Goal: Communication & Community: Connect with others

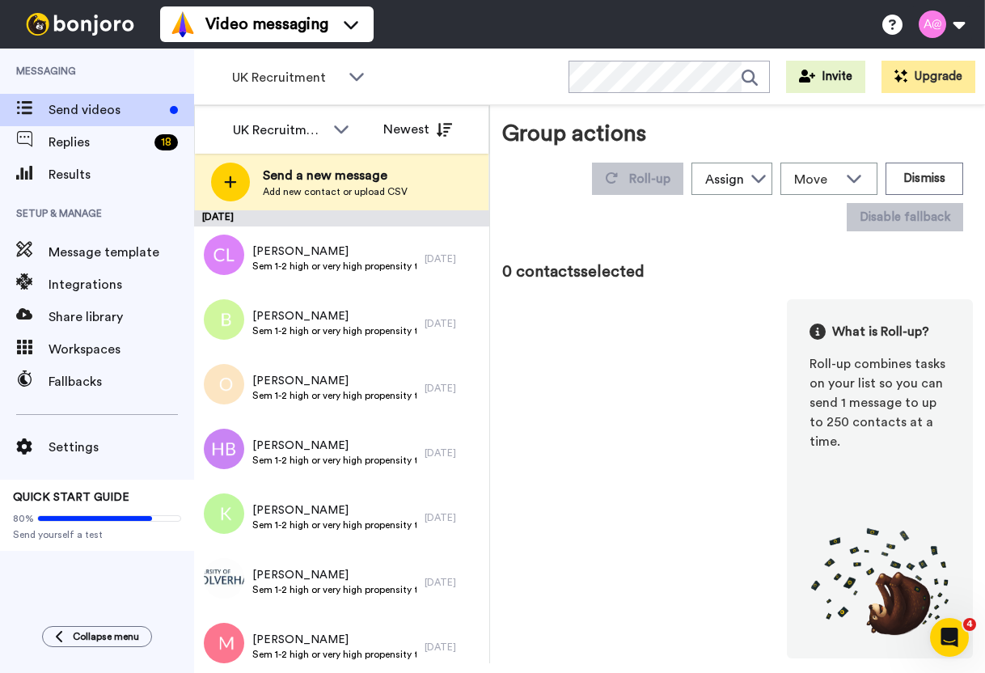
click at [893, 290] on div "0 contacts selected What is Roll-up? Roll-up combines tasks on your list so you…" at bounding box center [737, 459] width 471 height 398
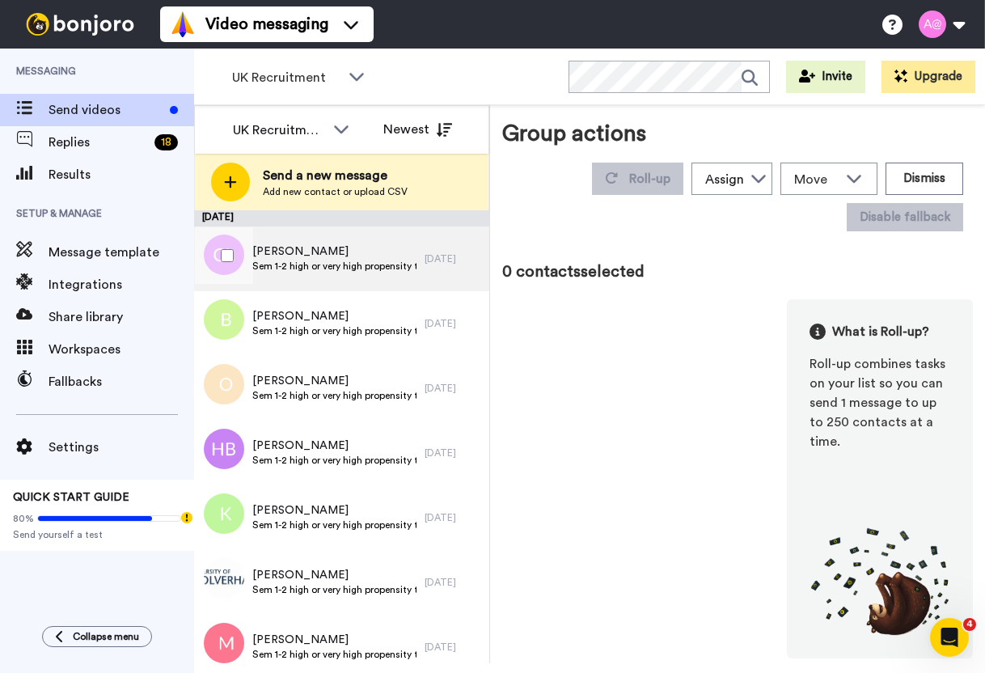
click at [369, 269] on span "Sem 1-2 high or very high propensity to apply and enrol UK" at bounding box center [334, 266] width 164 height 13
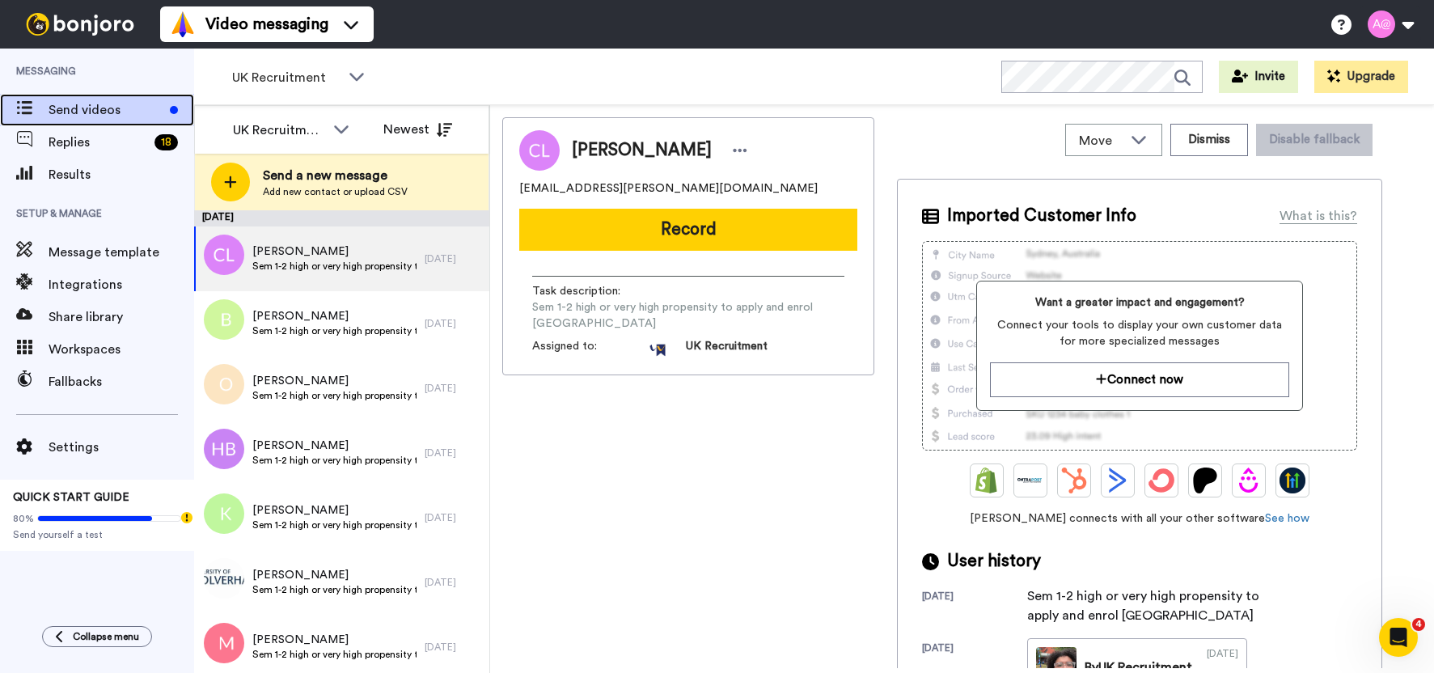
click at [81, 111] on span "Send videos" at bounding box center [106, 109] width 115 height 19
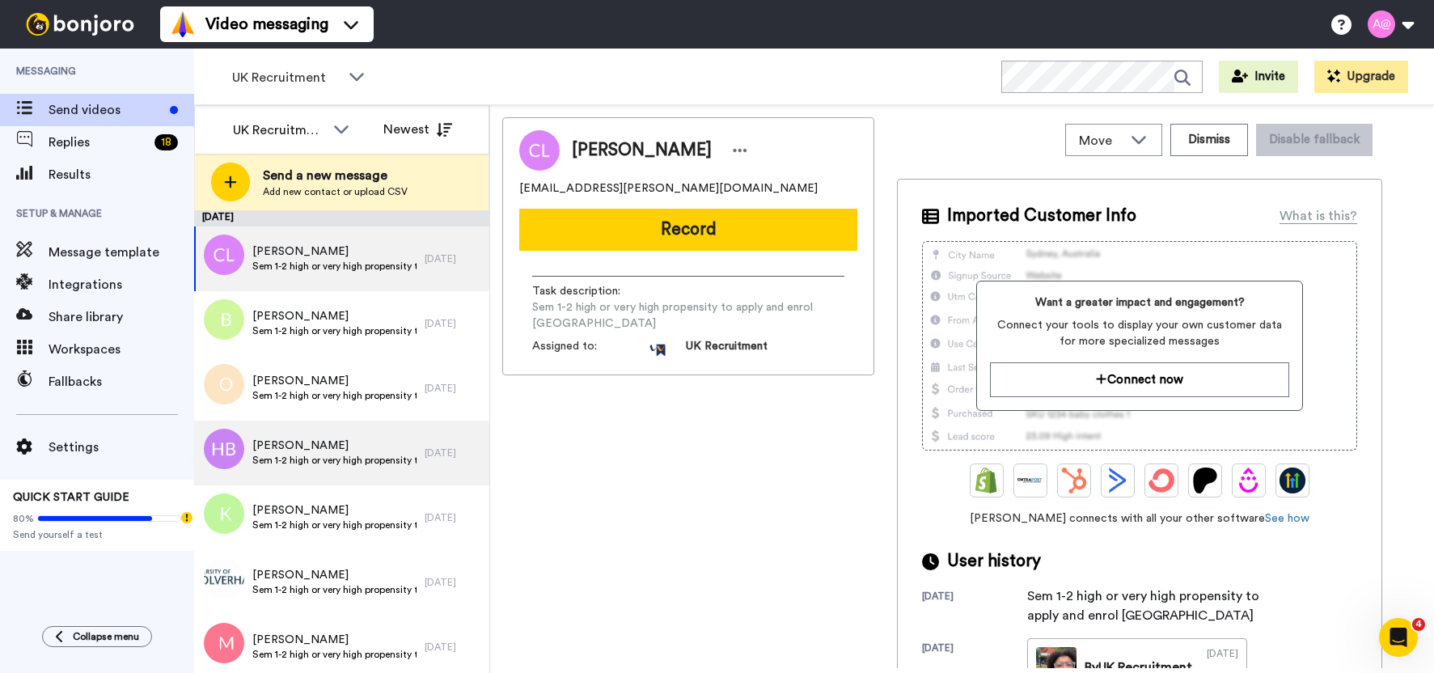
drag, startPoint x: 941, startPoint y: 78, endPoint x: 327, endPoint y: 433, distance: 709.3
click at [941, 78] on div "UK Recruitment WORKSPACES View all All Default Task List Other UK Recruitment D…" at bounding box center [814, 77] width 1240 height 57
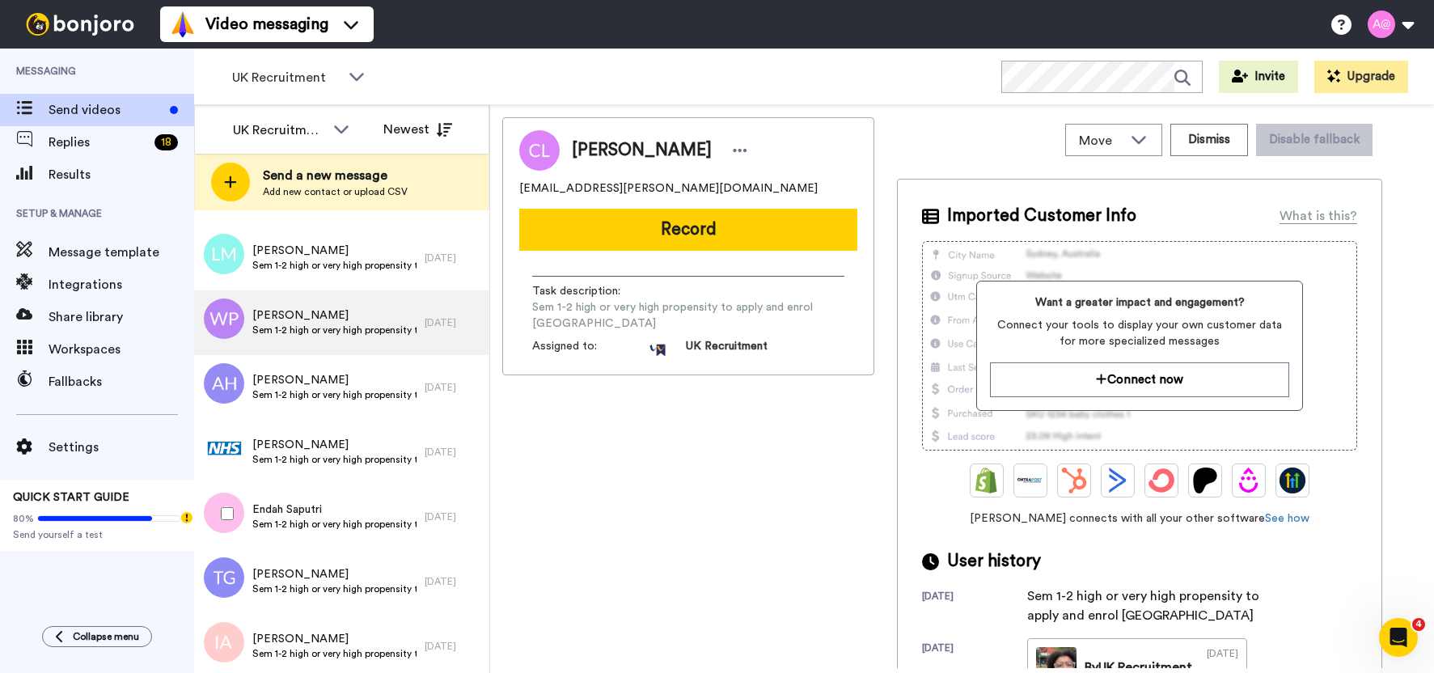
scroll to position [9256, 0]
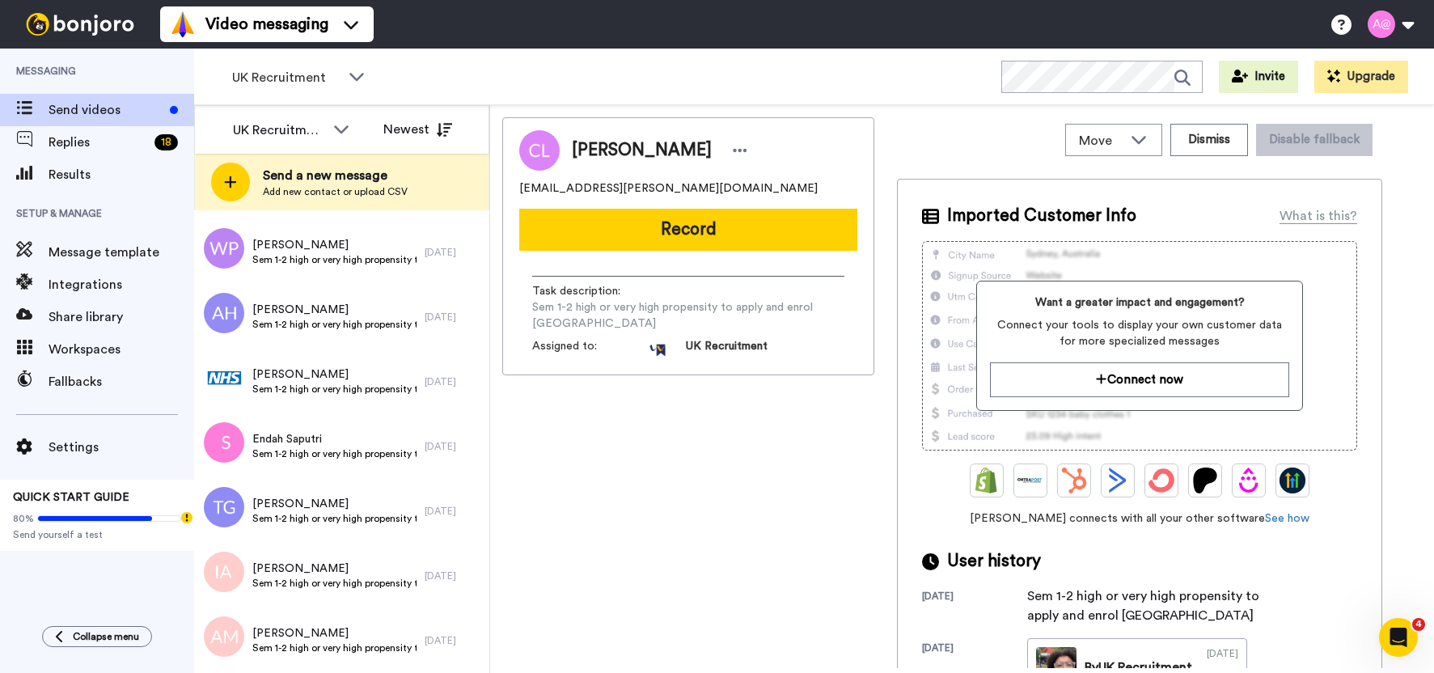
click at [767, 78] on div "UK Recruitment WORKSPACES View all All Default Task List Other UK Recruitment D…" at bounding box center [814, 77] width 1240 height 57
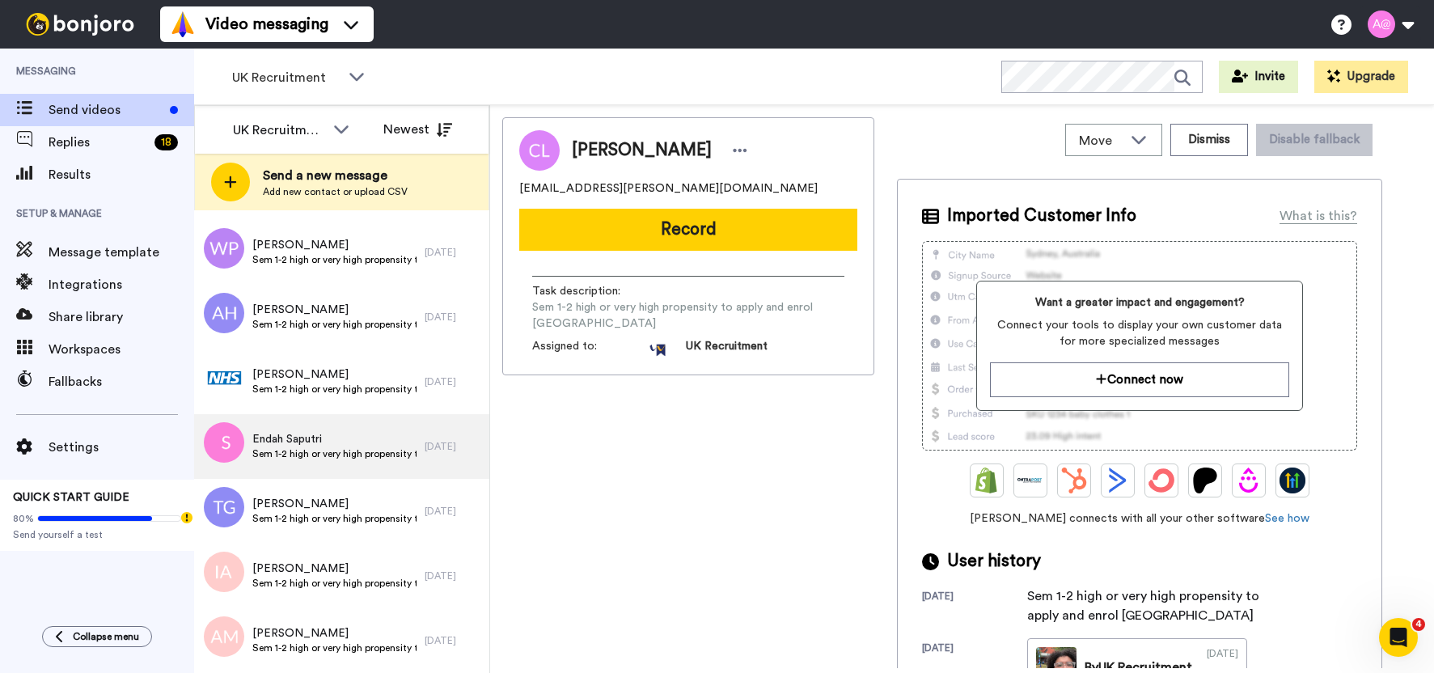
drag, startPoint x: 940, startPoint y: 129, endPoint x: 269, endPoint y: 469, distance: 752.1
click at [940, 129] on div "Move WORKSPACES View all Default Task List Other UK Recruitment Default Interna…" at bounding box center [1139, 139] width 485 height 45
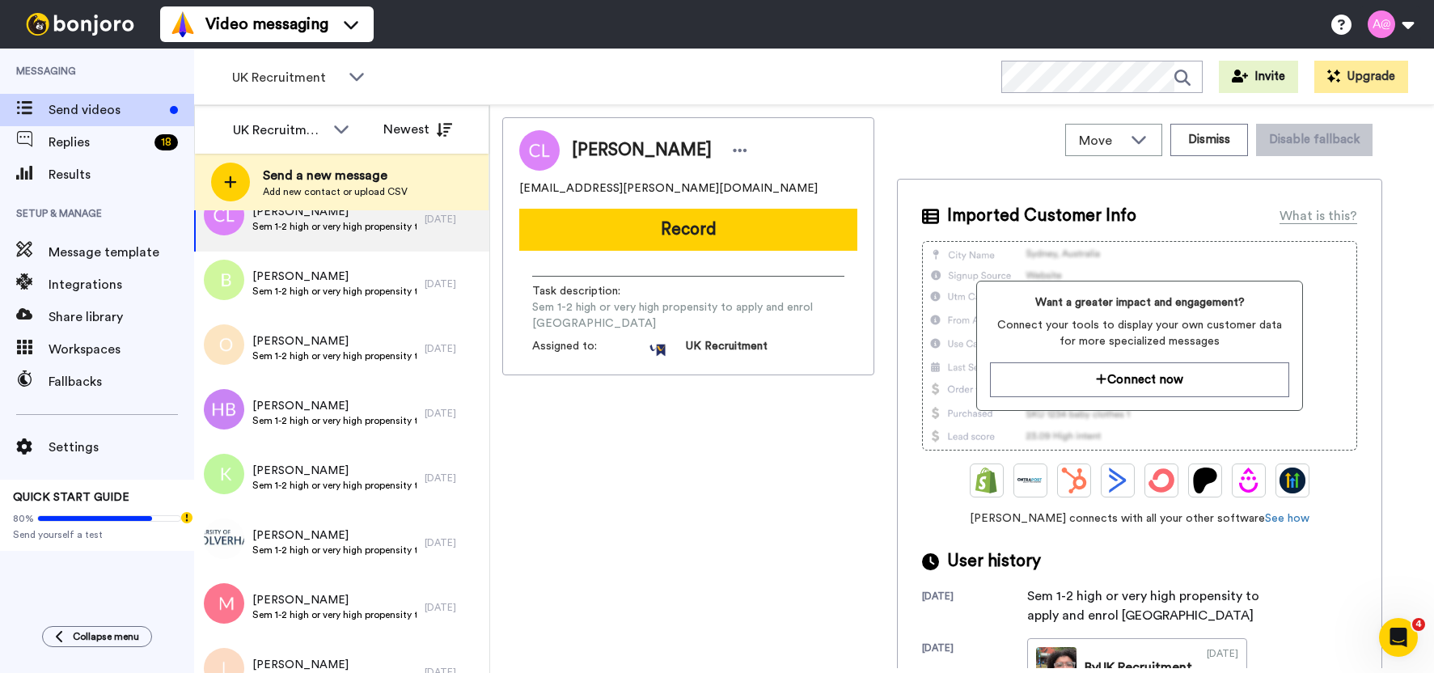
scroll to position [0, 0]
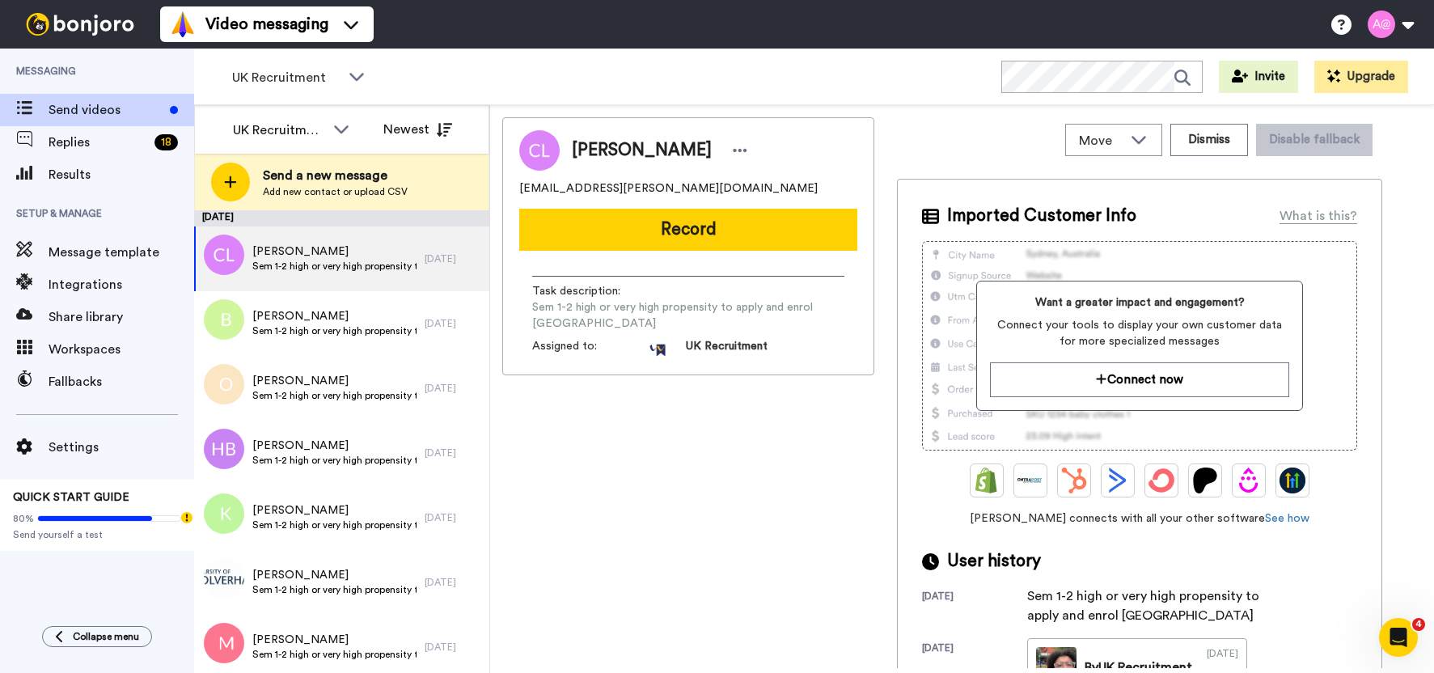
click at [251, 218] on div "September 12" at bounding box center [341, 218] width 295 height 16
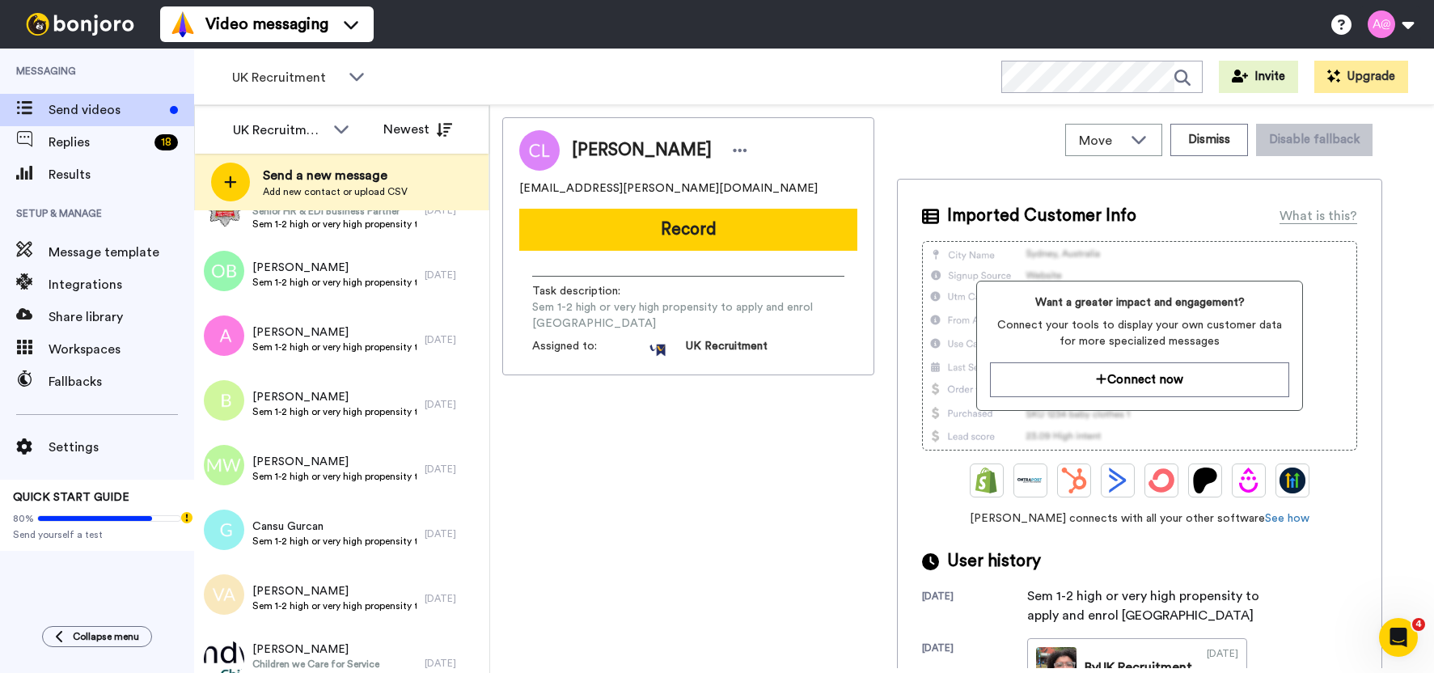
scroll to position [4690, 0]
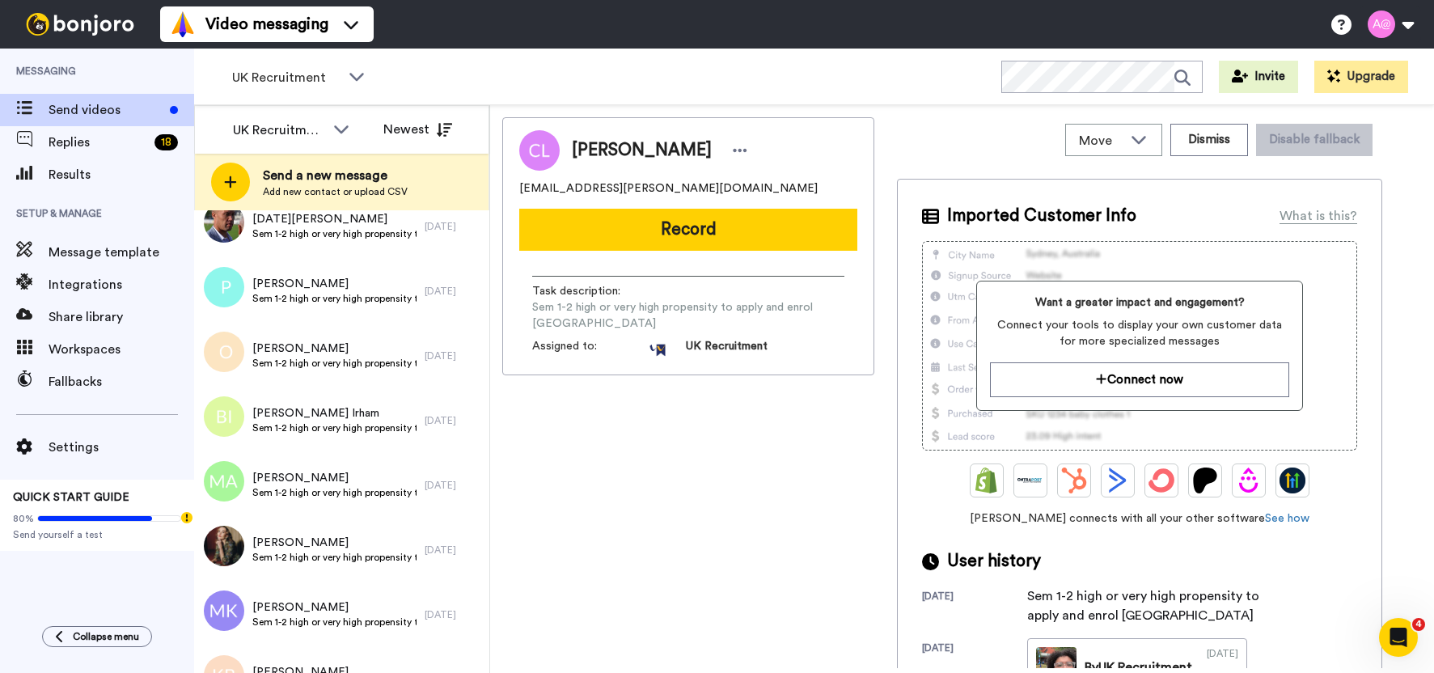
drag, startPoint x: 638, startPoint y: 65, endPoint x: 544, endPoint y: 81, distance: 95.2
click at [638, 65] on div "UK Recruitment WORKSPACES View all All Default Task List Other UK Recruitment D…" at bounding box center [814, 77] width 1240 height 57
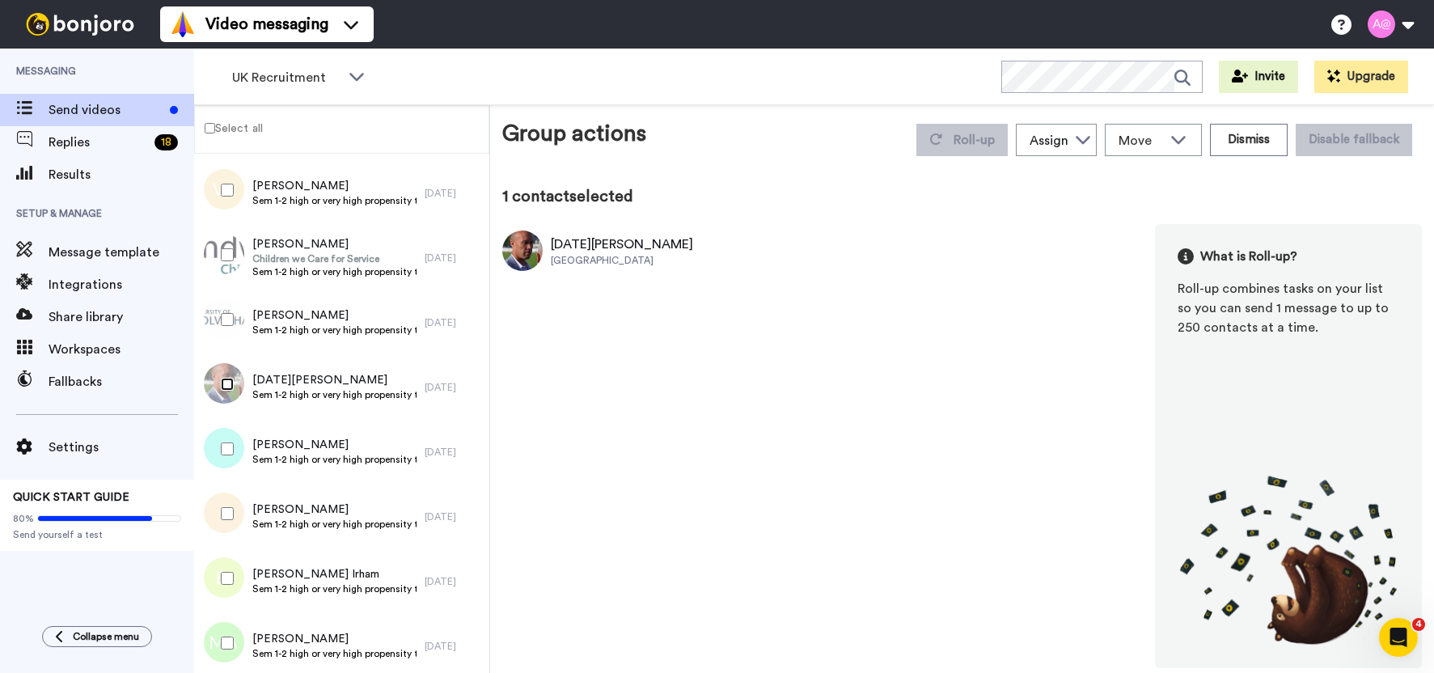
scroll to position [4205, 0]
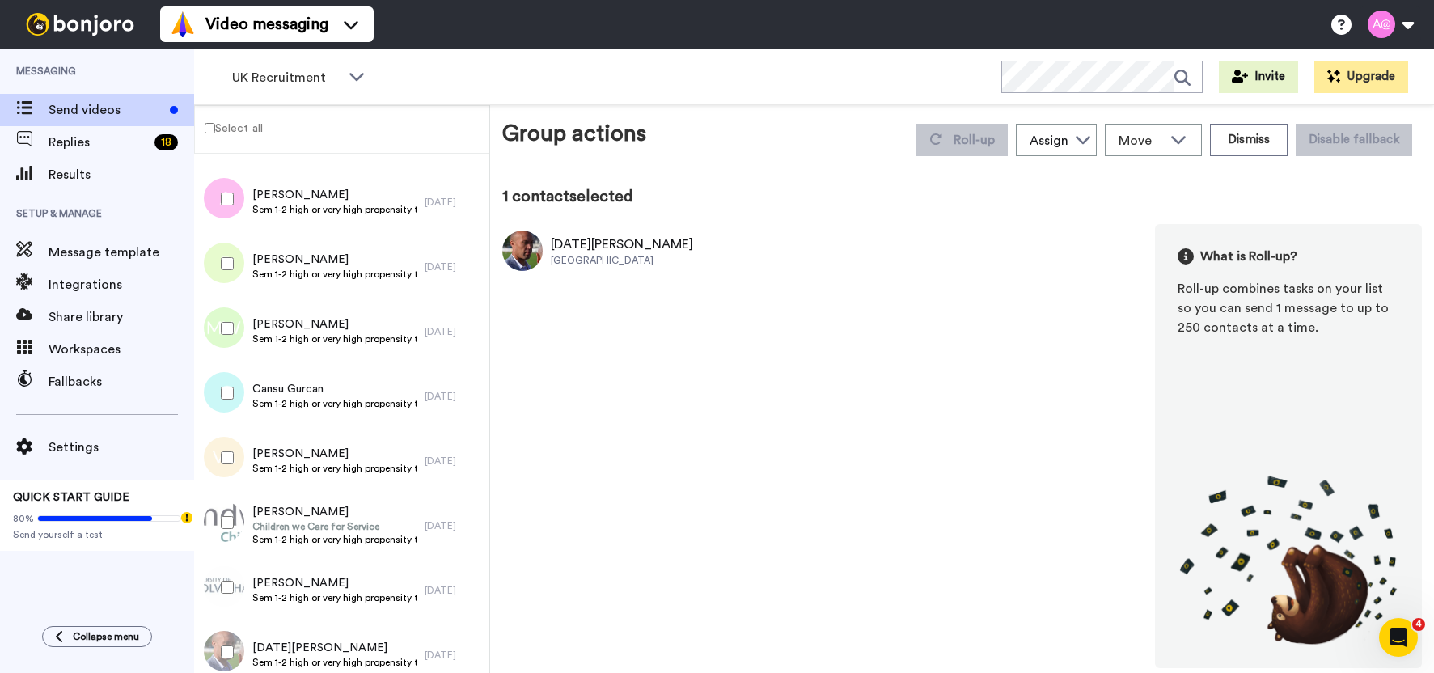
click at [231, 125] on label "Select all" at bounding box center [229, 127] width 68 height 19
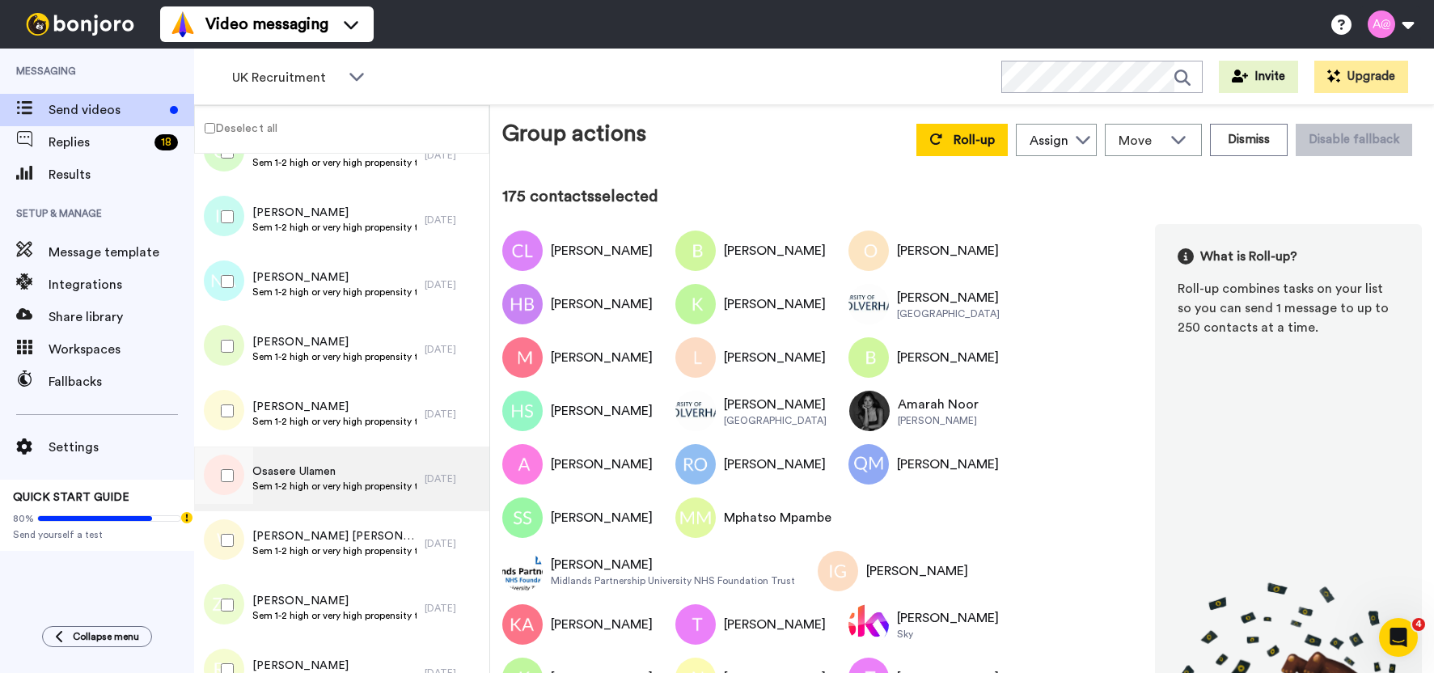
scroll to position [12369, 0]
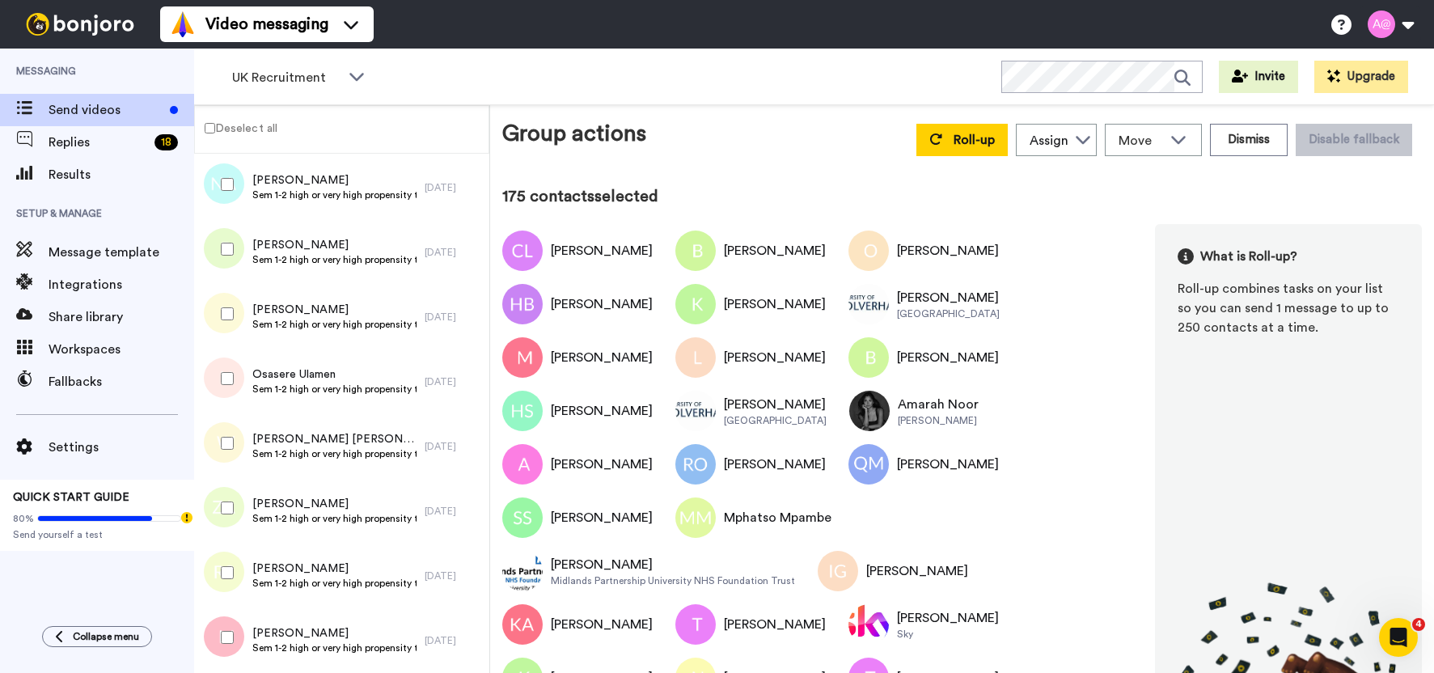
click at [217, 126] on label "Deselect all" at bounding box center [236, 127] width 82 height 19
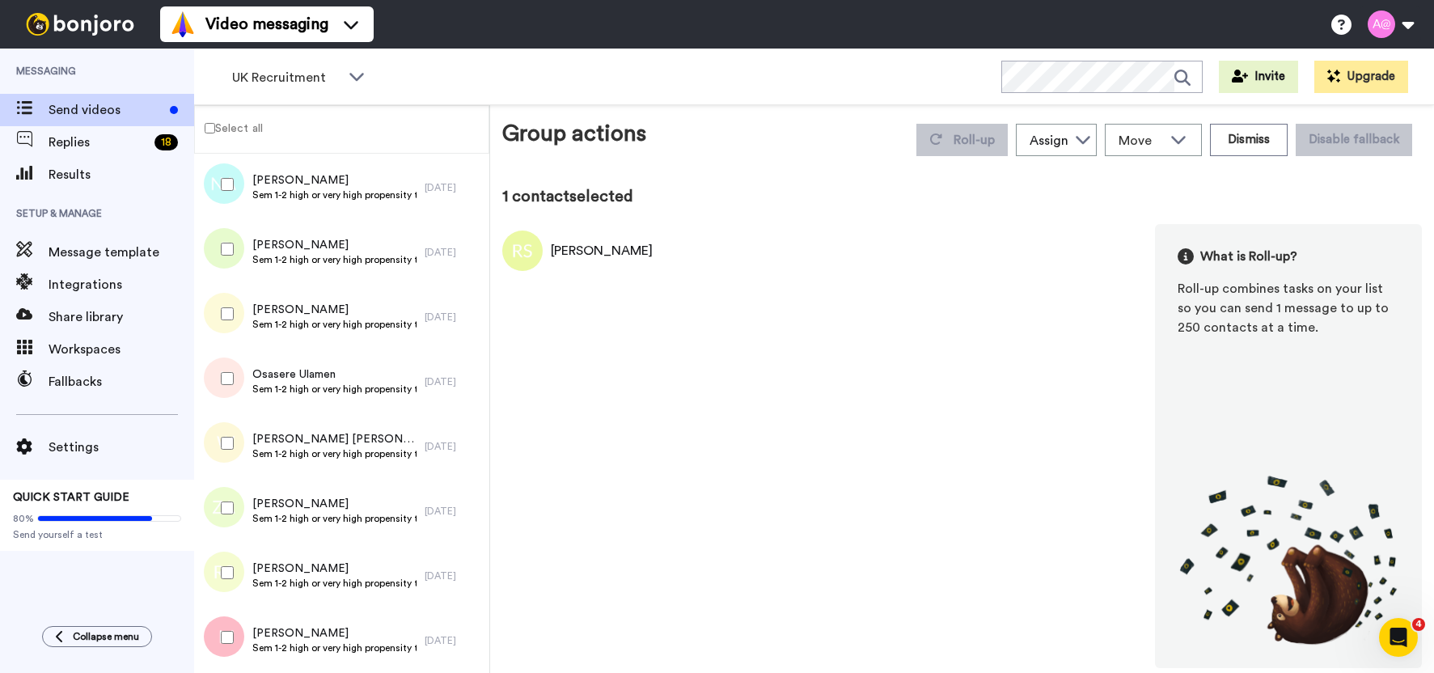
click at [230, 129] on label "Select all" at bounding box center [229, 127] width 68 height 19
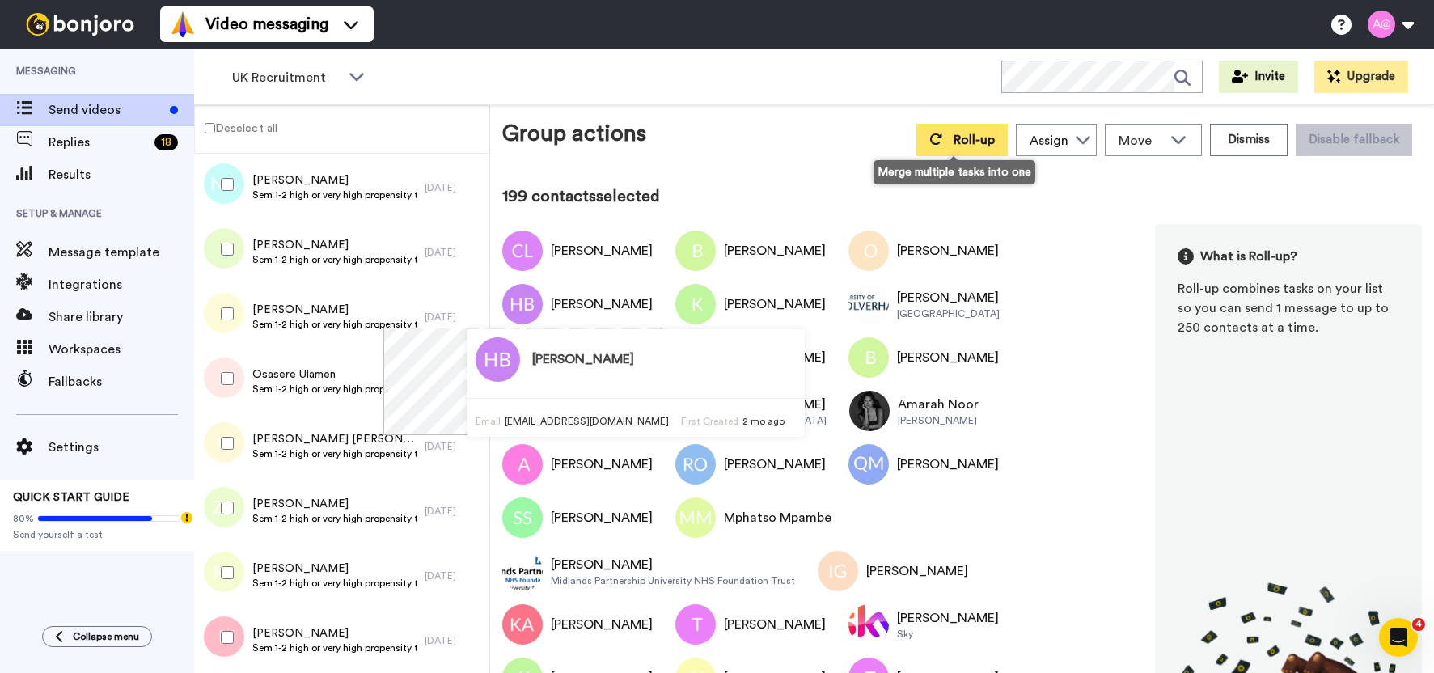
click at [973, 137] on span "Roll-up" at bounding box center [973, 139] width 41 height 13
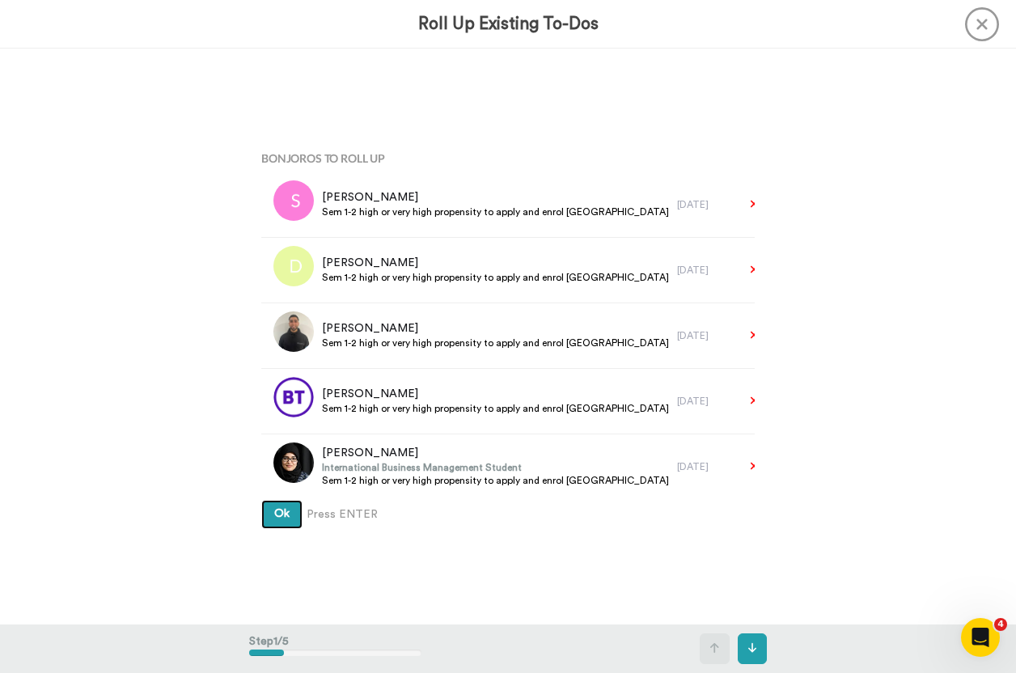
click at [282, 514] on span "Ok" at bounding box center [281, 513] width 15 height 11
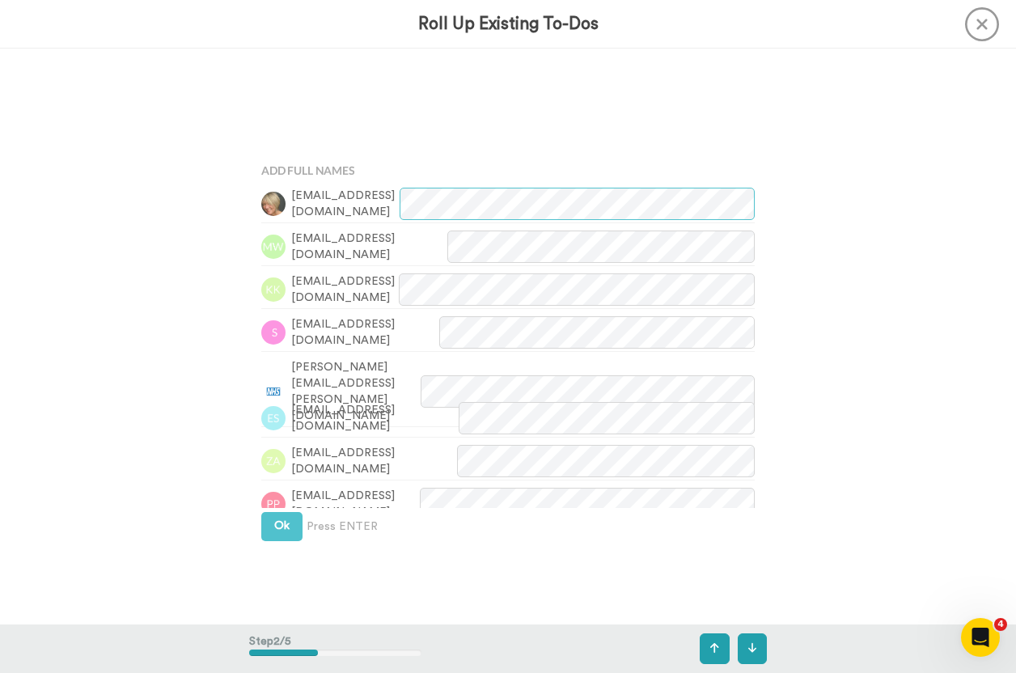
scroll to position [577, 0]
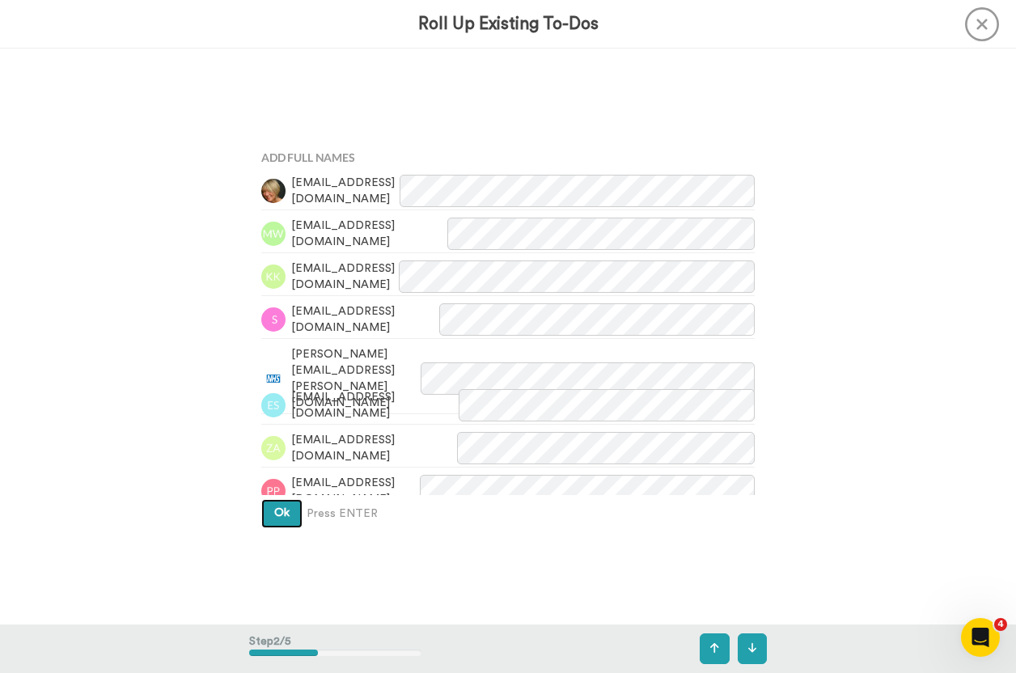
click at [285, 510] on button "Ok" at bounding box center [281, 513] width 41 height 29
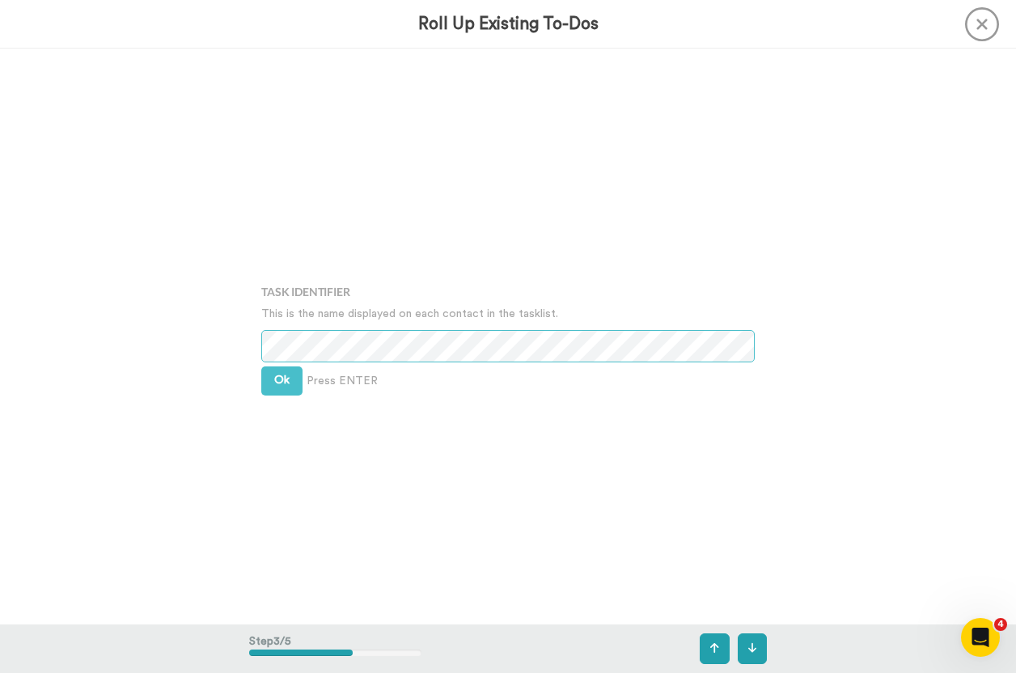
scroll to position [1152, 0]
drag, startPoint x: 762, startPoint y: 69, endPoint x: 322, endPoint y: 320, distance: 506.7
click at [762, 69] on div "Task Identifier This is the name displayed on each contact in the tasklist. Ok …" at bounding box center [507, 336] width 517 height 576
click at [274, 379] on span "Ok" at bounding box center [281, 379] width 15 height 11
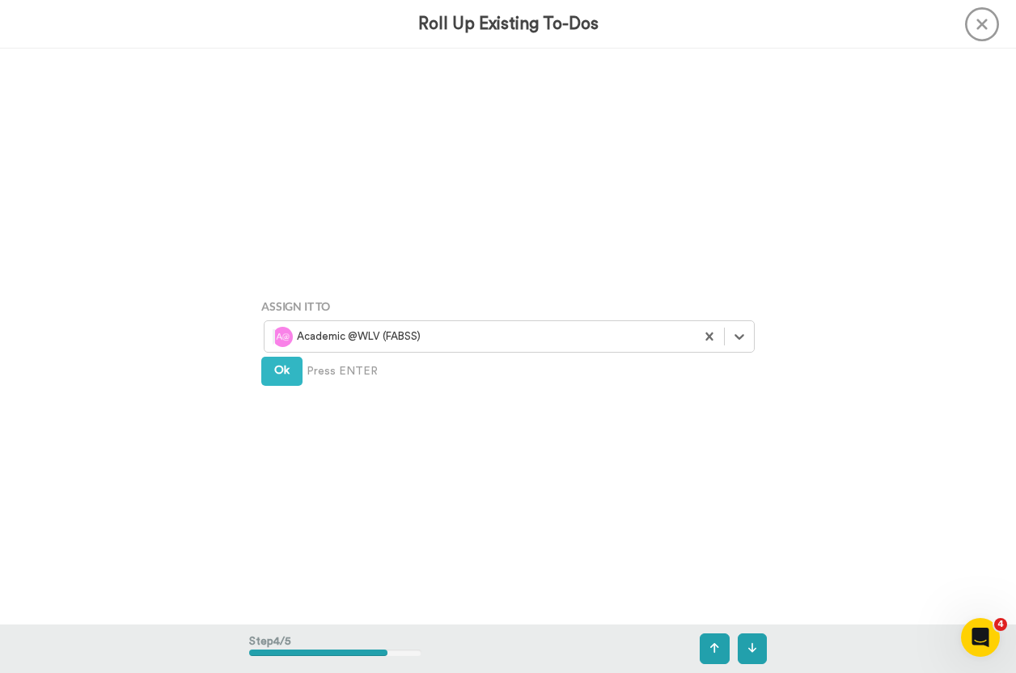
scroll to position [1728, 0]
click at [368, 336] on div at bounding box center [479, 333] width 414 height 19
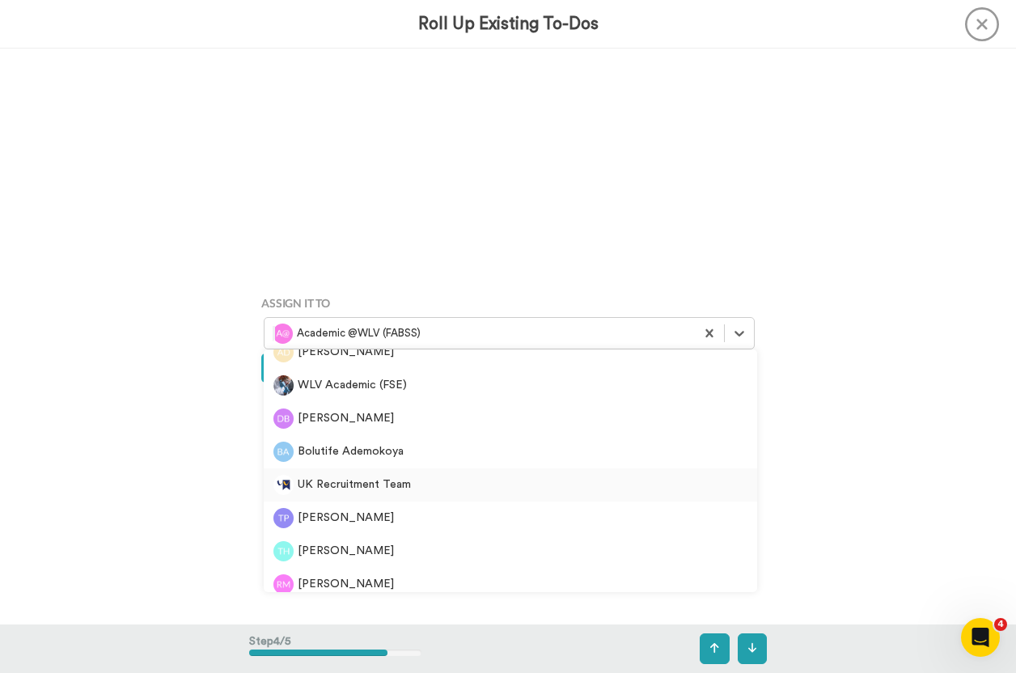
scroll to position [81, 0]
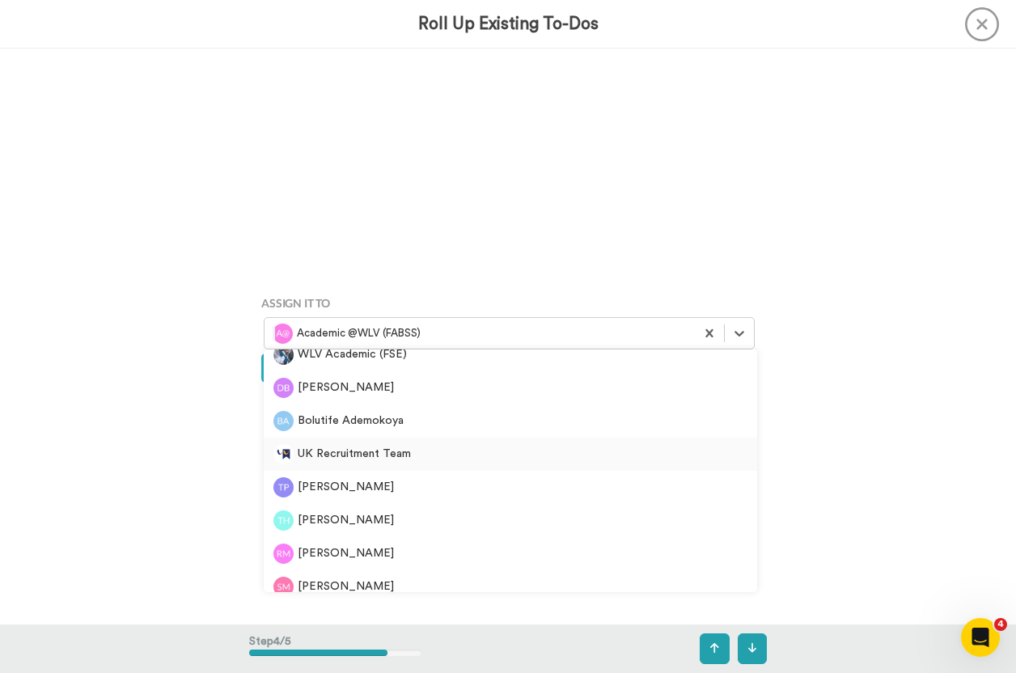
click at [365, 450] on div "UK Recruitment Team" at bounding box center [510, 454] width 474 height 20
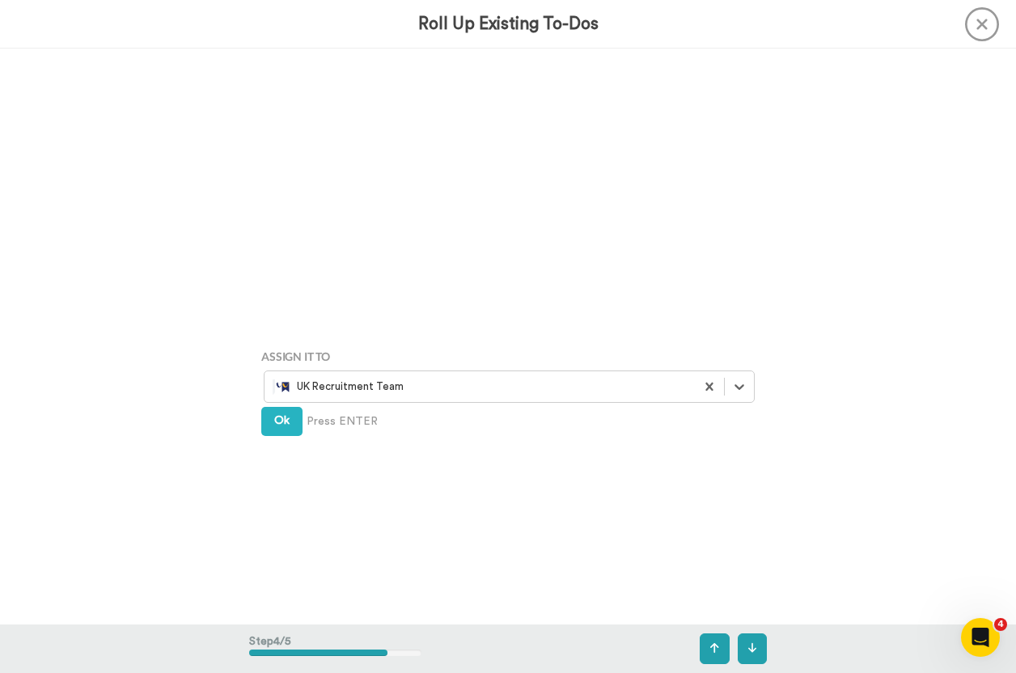
scroll to position [1656, 0]
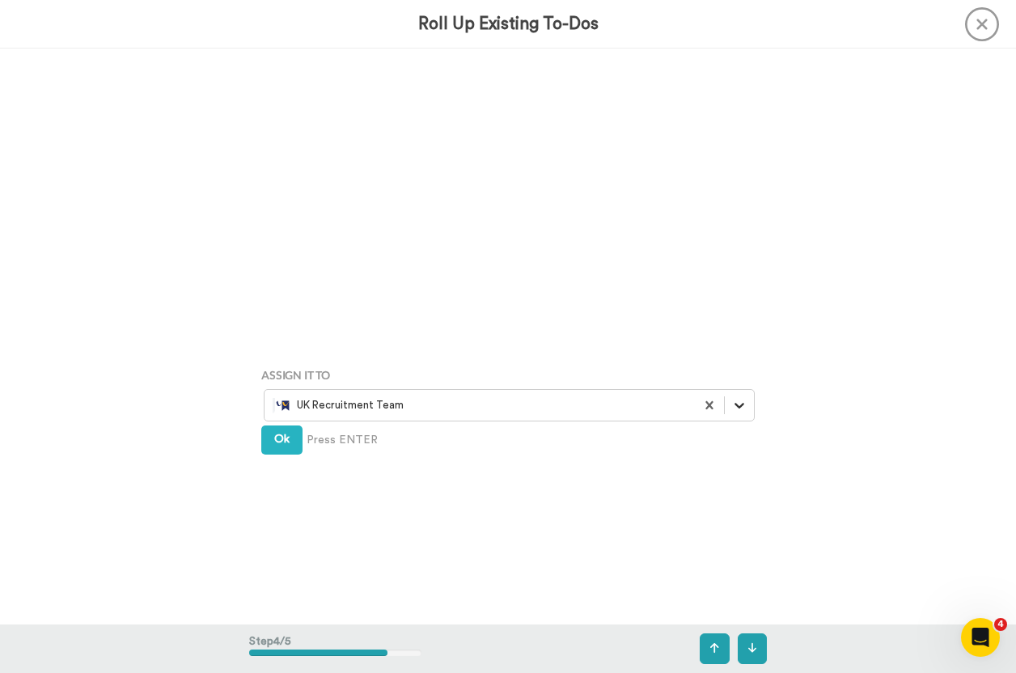
click at [731, 408] on icon at bounding box center [739, 405] width 16 height 16
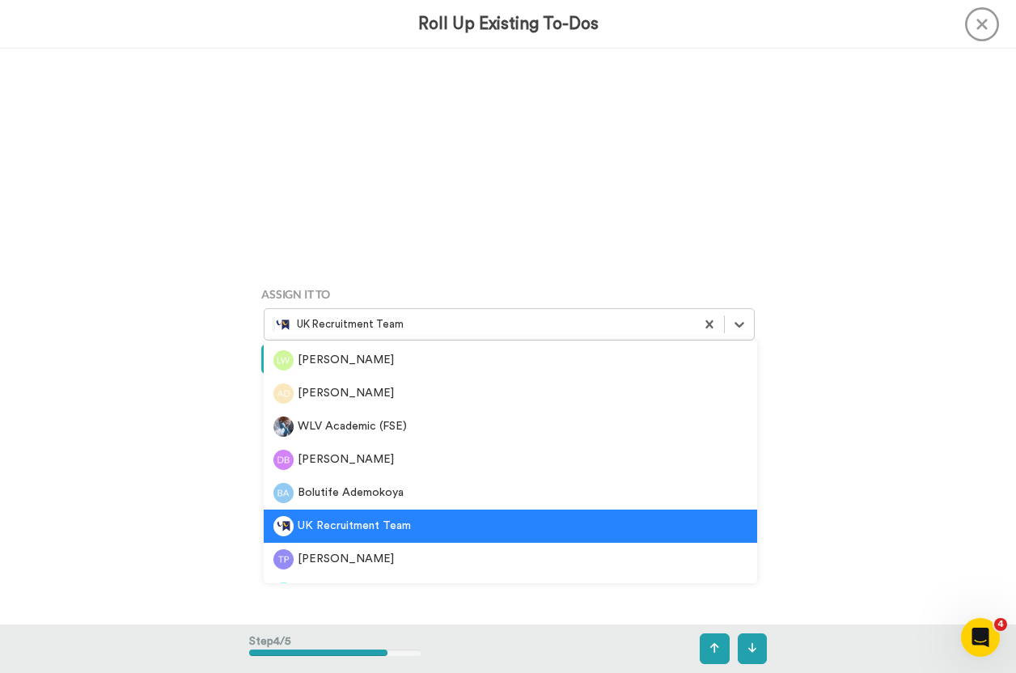
scroll to position [1818, 0]
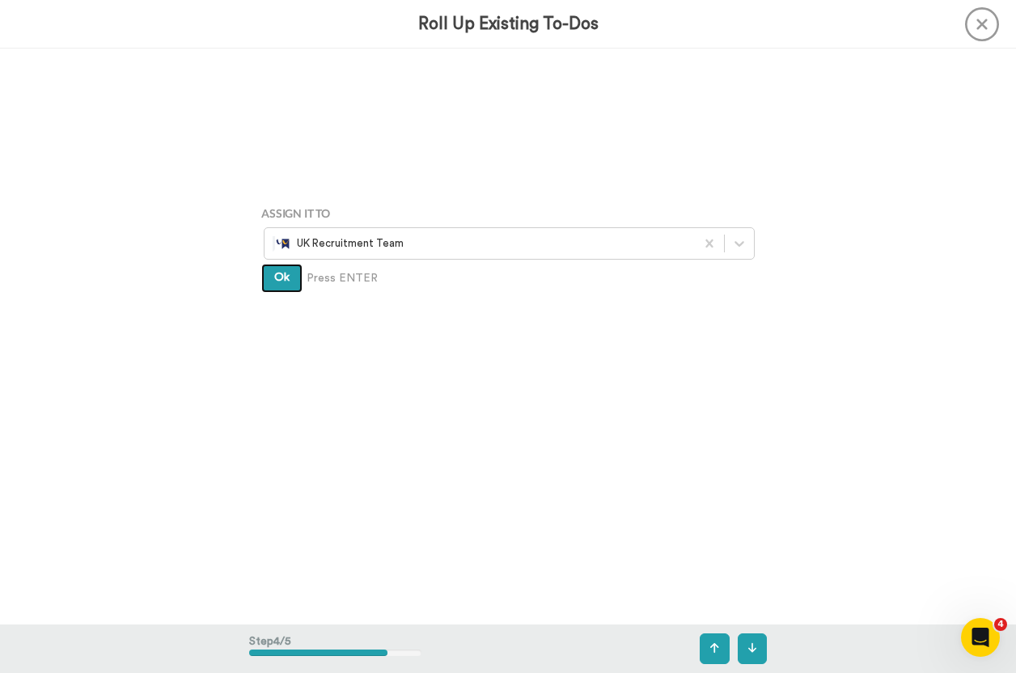
click at [274, 279] on span "Ok" at bounding box center [281, 277] width 15 height 11
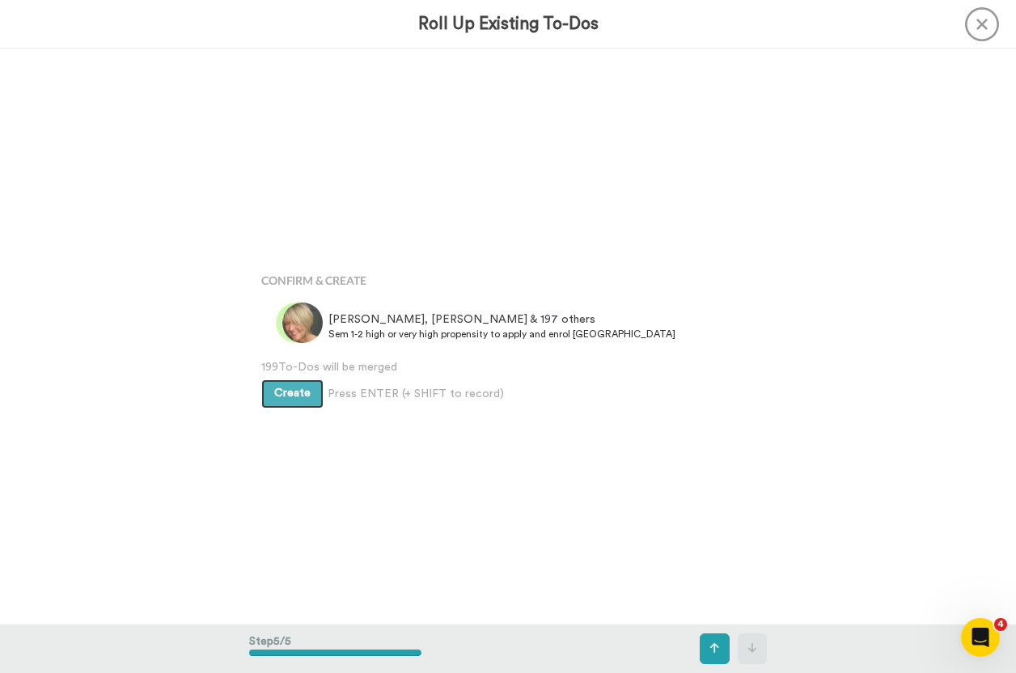
scroll to position [2303, 0]
click at [275, 397] on span "Create" at bounding box center [292, 391] width 36 height 11
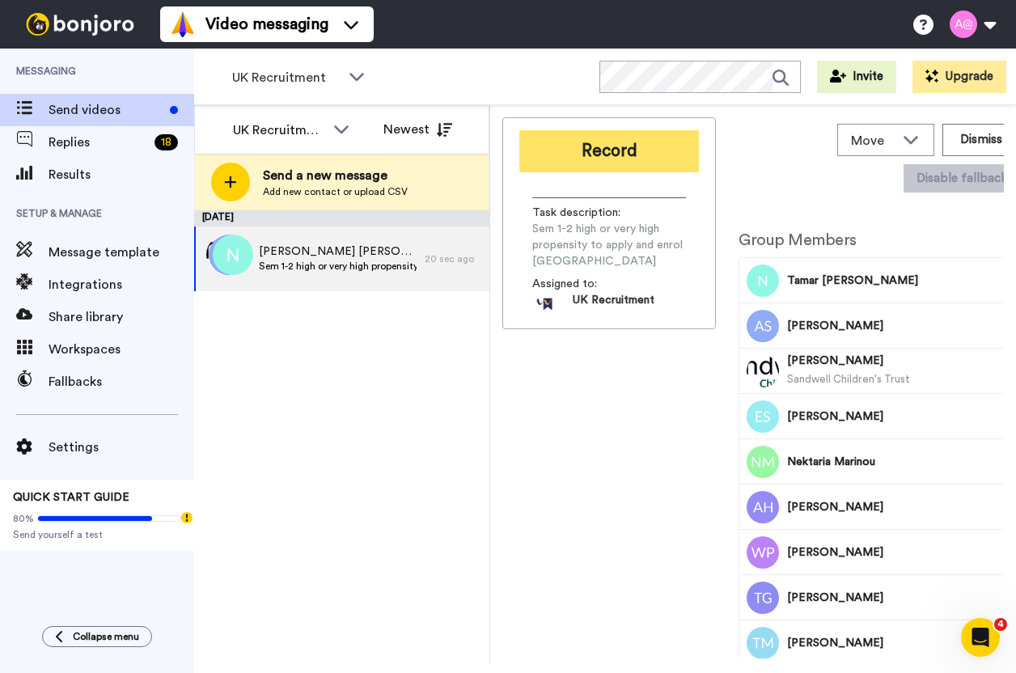
click at [639, 148] on button "Record" at bounding box center [609, 151] width 180 height 42
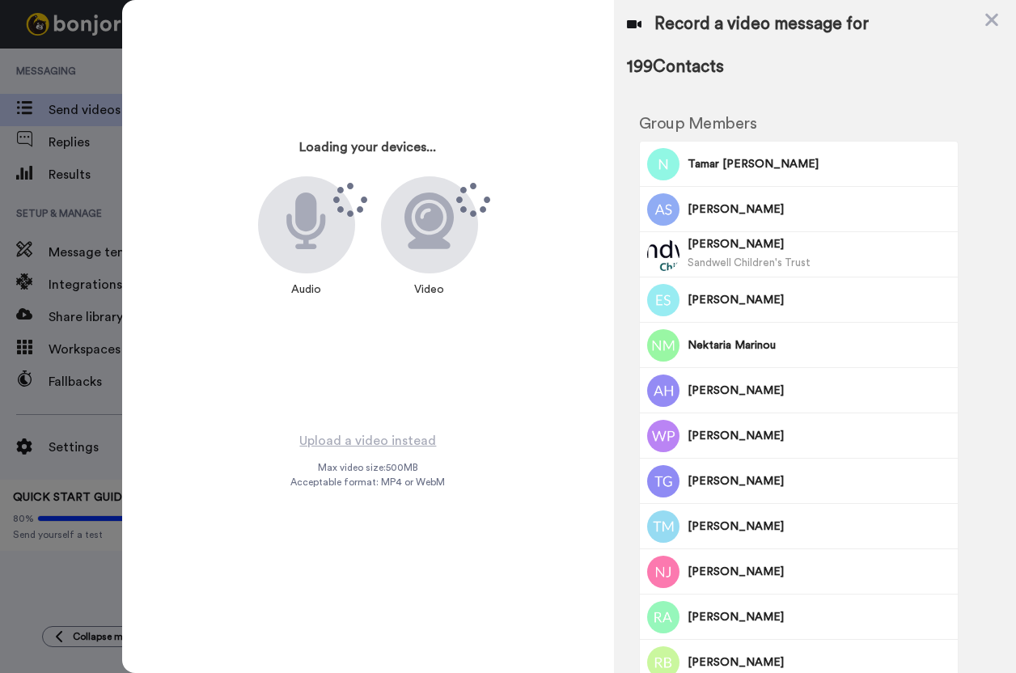
click at [273, 90] on div "Loading your devices... Audio Video" at bounding box center [368, 215] width 404 height 404
click at [547, 482] on div "Loading your devices... Audio Video Upload a video instead Max video size: 500 …" at bounding box center [368, 336] width 492 height 673
click at [264, 92] on div "Loading your devices... Audio Video" at bounding box center [368, 215] width 404 height 404
click at [283, 15] on div "Loading your devices... Audio Video" at bounding box center [368, 215] width 404 height 404
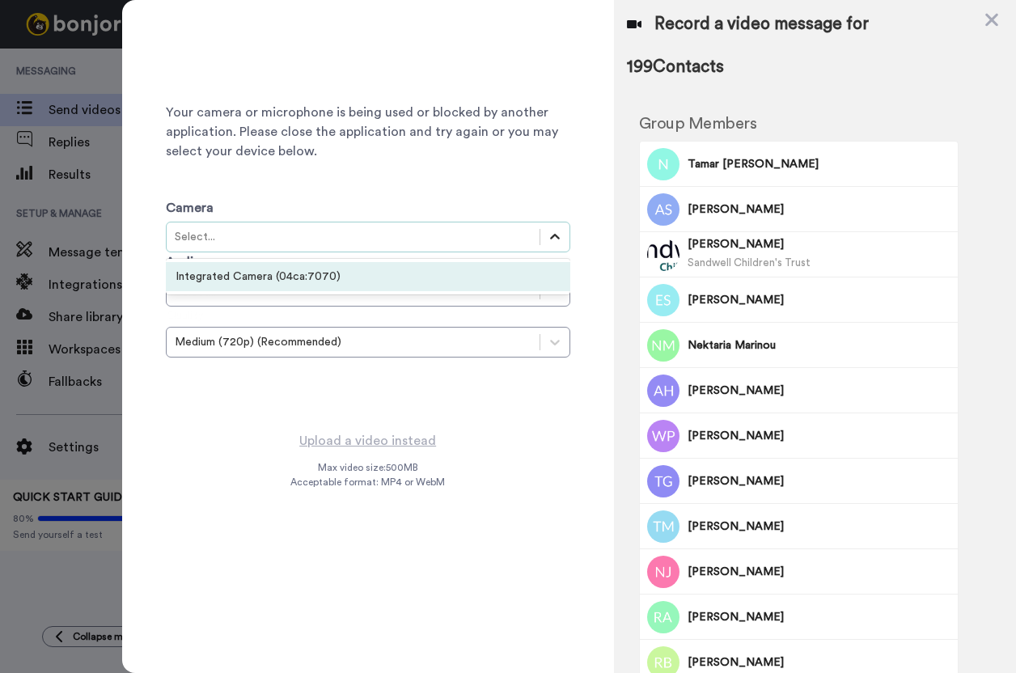
click at [558, 244] on icon at bounding box center [555, 237] width 16 height 16
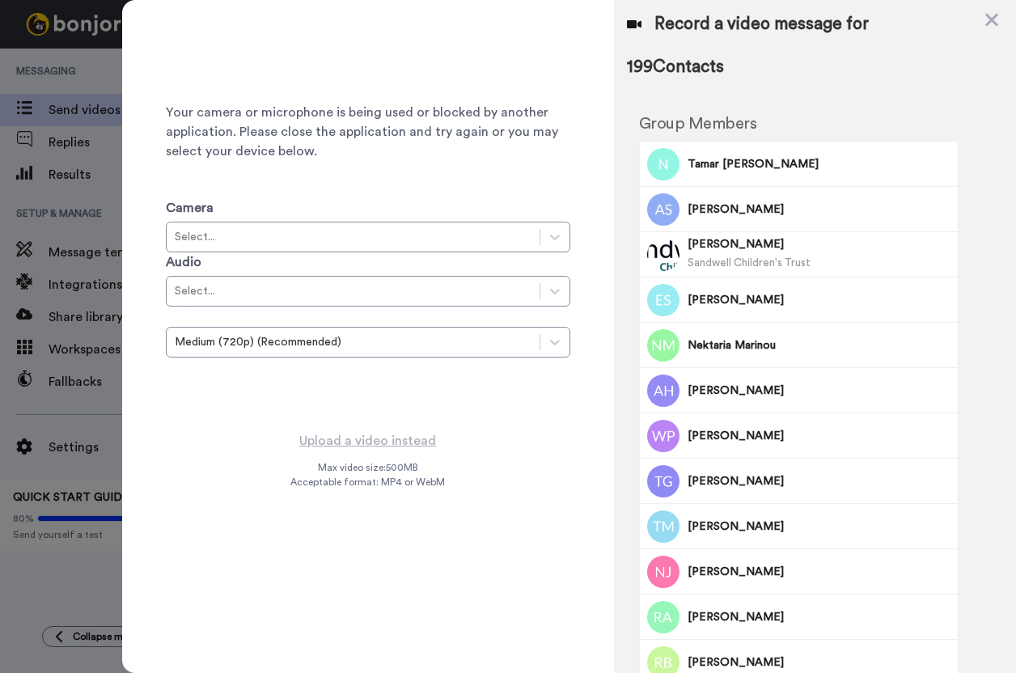
click at [451, 534] on div "Your camera or microphone is being used or blocked by another application. Plea…" at bounding box center [368, 336] width 492 height 673
click at [349, 573] on div "Upload a video instead Max video size: 500 MB Acceptable format: MP4 or WebM" at bounding box center [367, 541] width 154 height 223
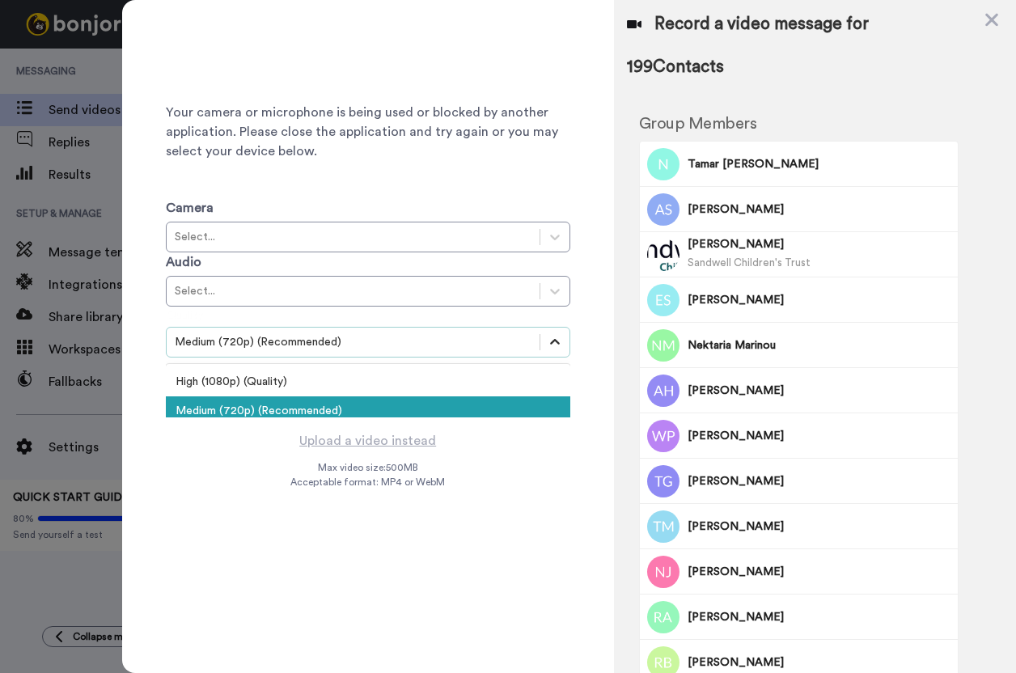
click at [549, 332] on div at bounding box center [554, 341] width 29 height 29
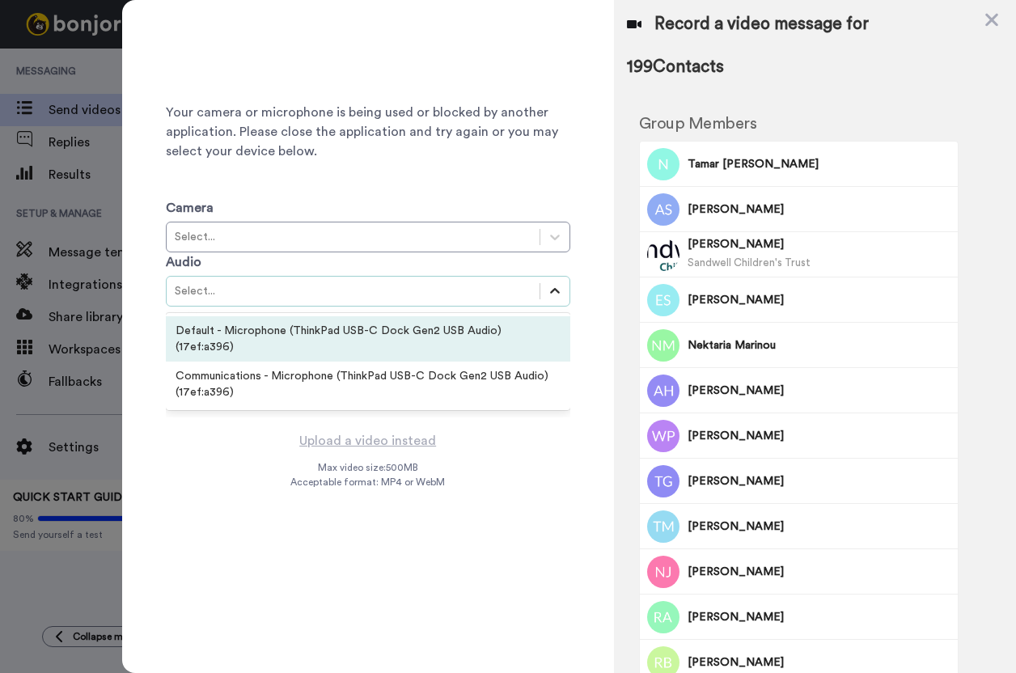
click at [561, 292] on icon at bounding box center [555, 291] width 16 height 16
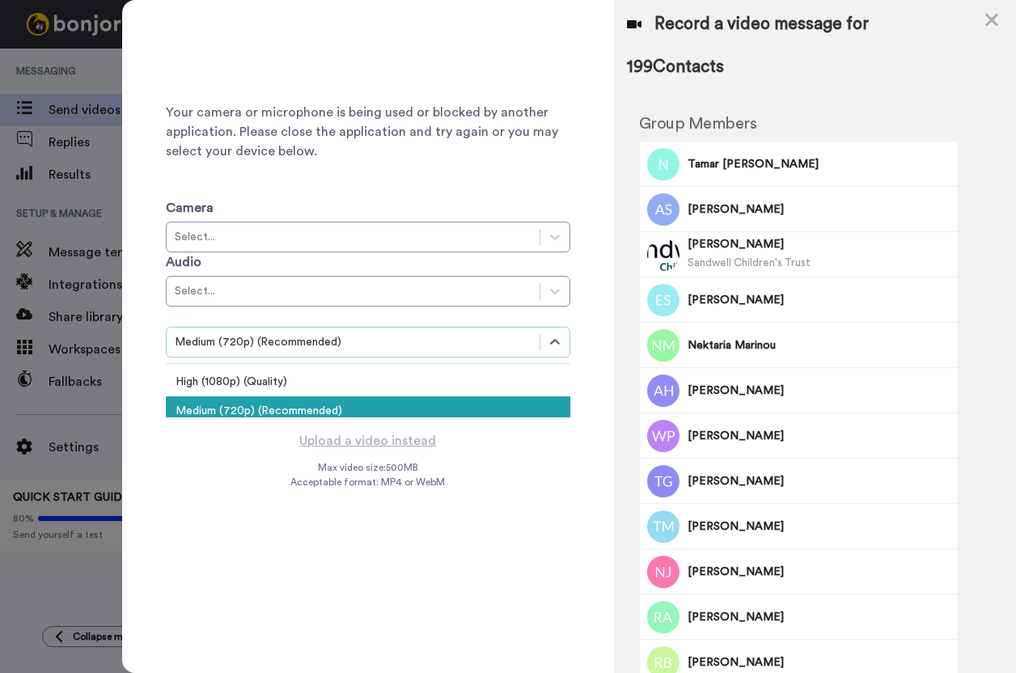
click at [357, 348] on div "Medium (720p) (Recommended)" at bounding box center [353, 342] width 357 height 16
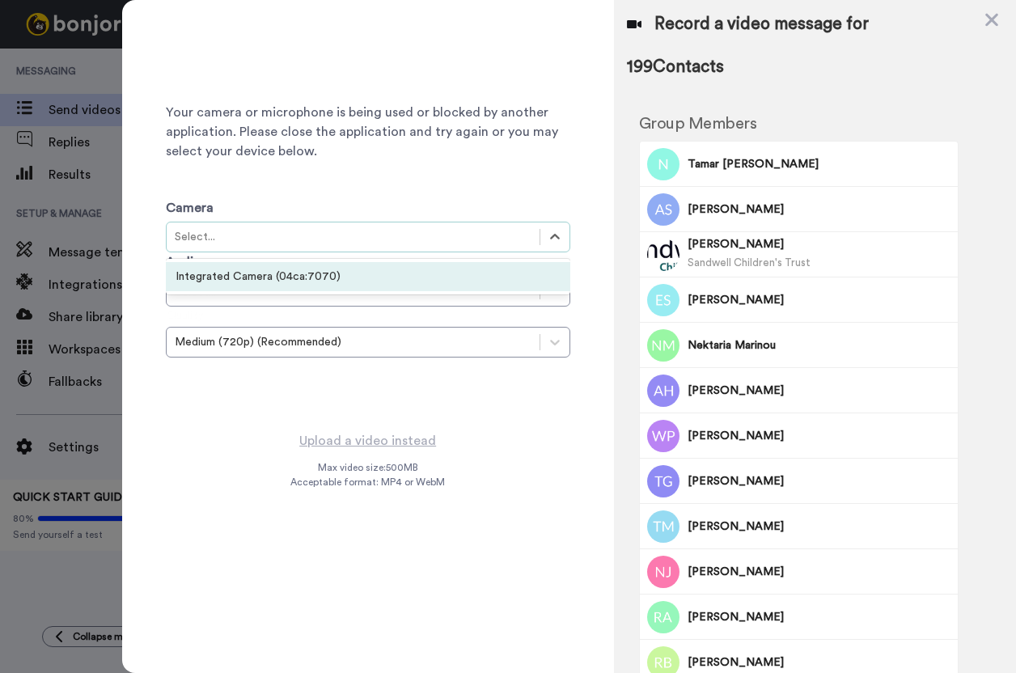
click at [423, 239] on div "Select..." at bounding box center [353, 237] width 357 height 16
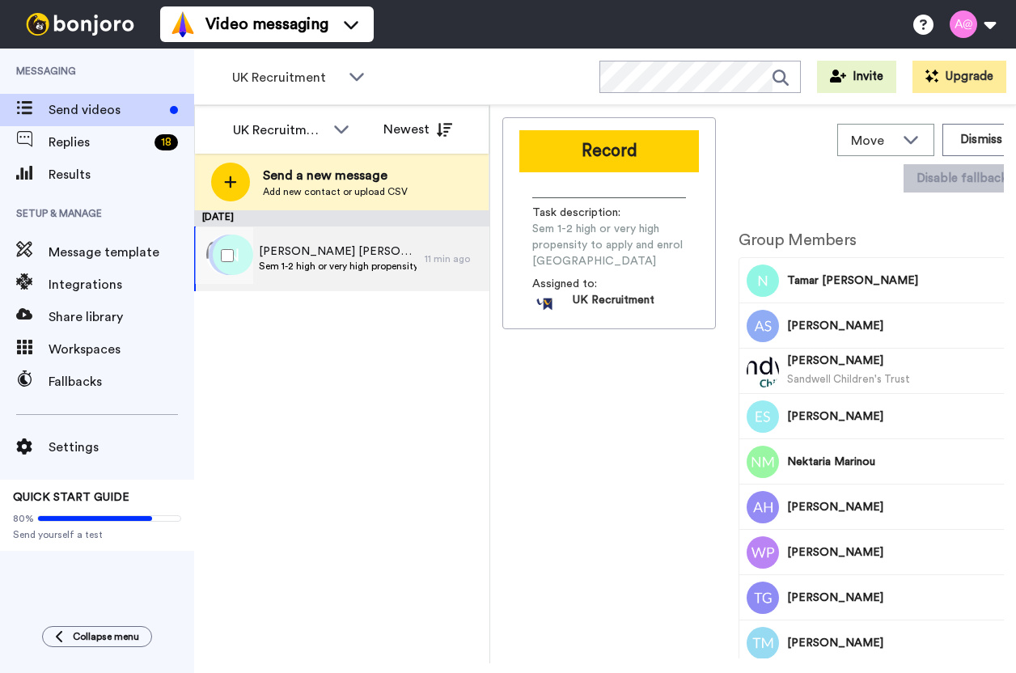
click at [230, 265] on div at bounding box center [224, 255] width 58 height 57
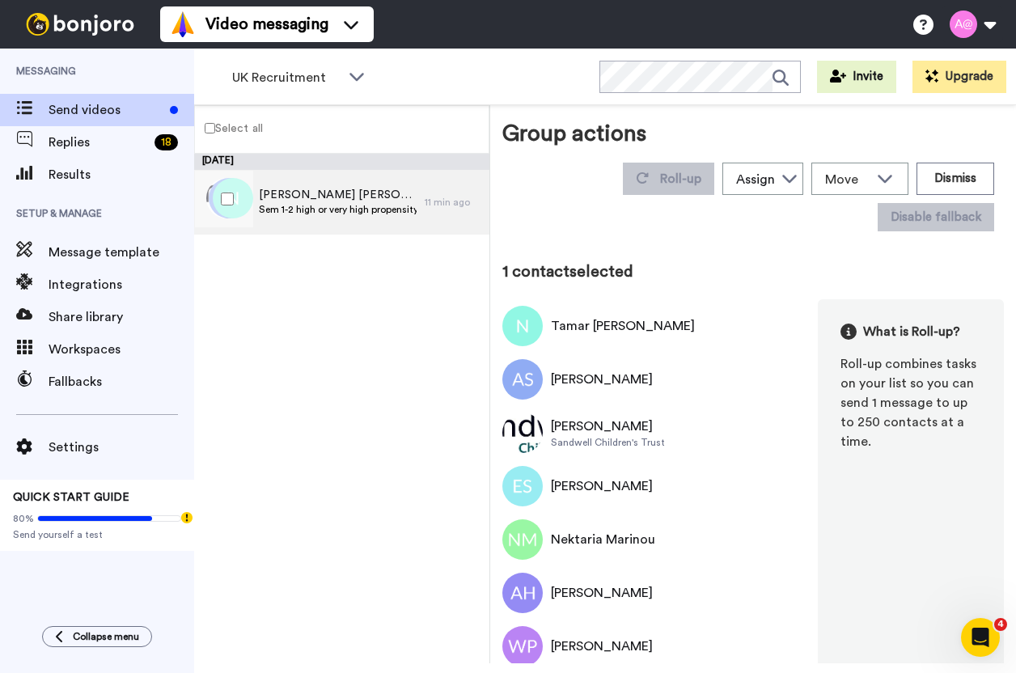
click at [268, 217] on div "[PERSON_NAME] [PERSON_NAME], [PERSON_NAME] & 197 others Sem 1-2 high or very hi…" at bounding box center [338, 202] width 158 height 31
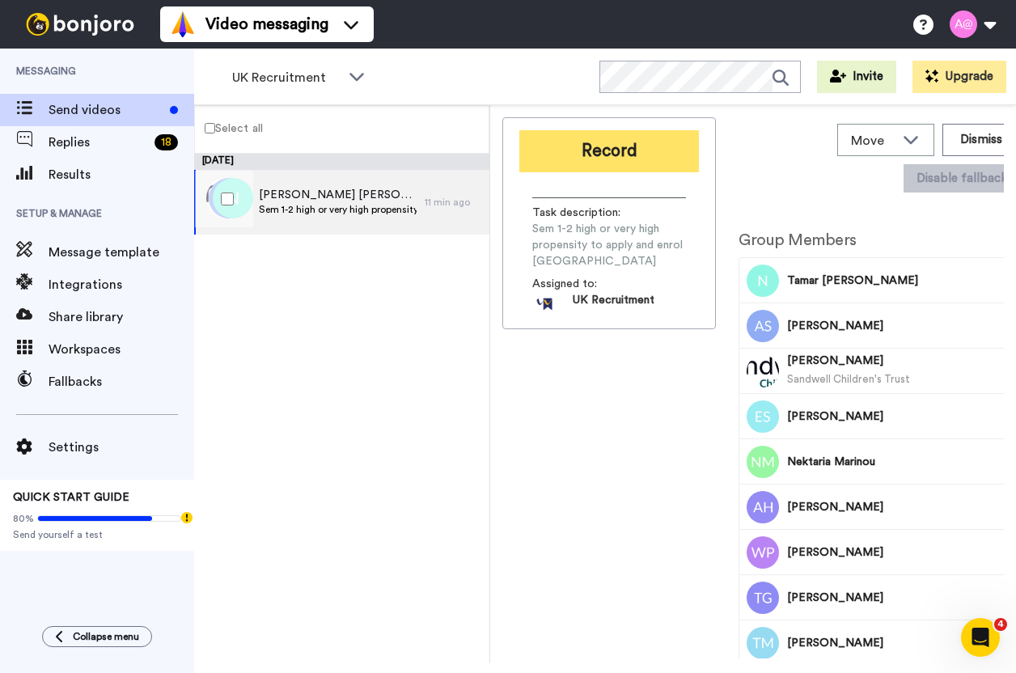
click at [572, 163] on button "Record" at bounding box center [609, 151] width 180 height 42
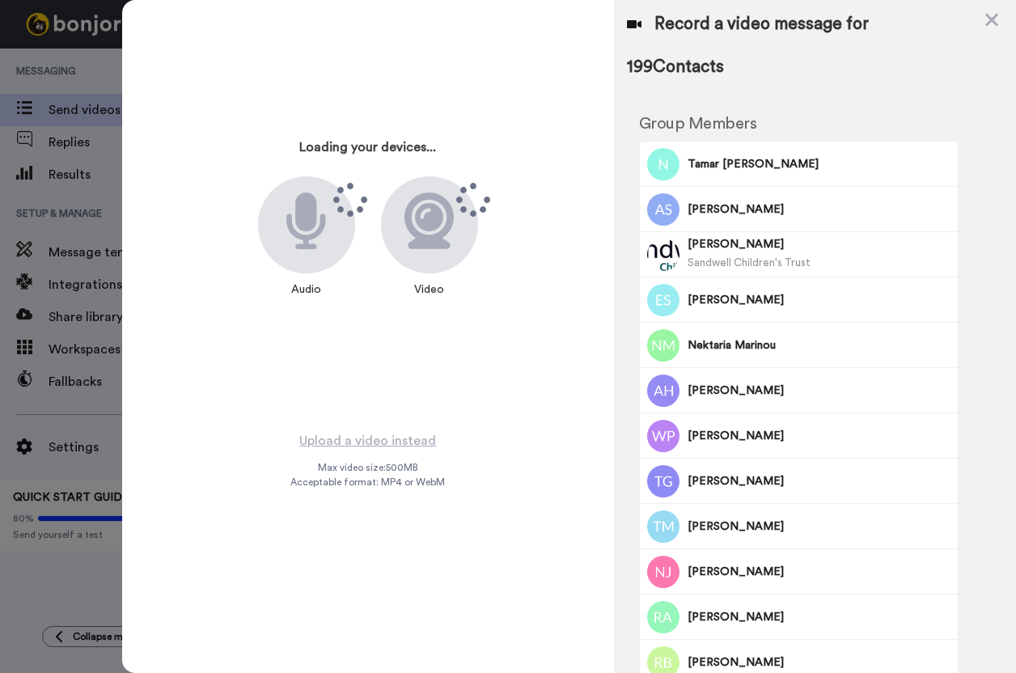
click at [572, 163] on div "Loading your devices... Audio Video Upload a video instead Max video size: 500 …" at bounding box center [568, 336] width 893 height 673
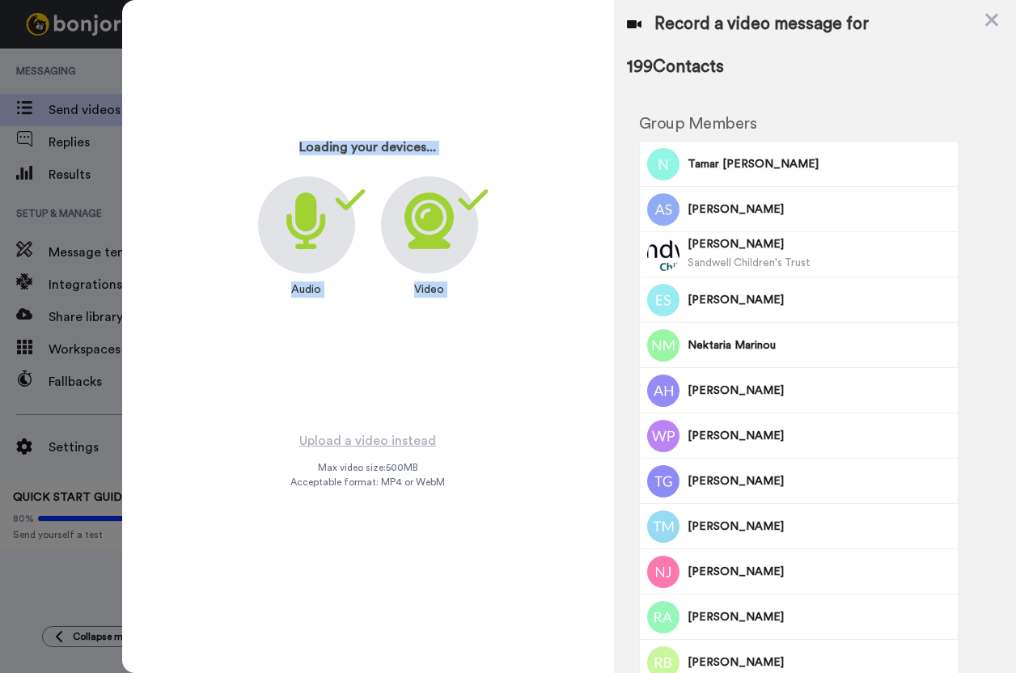
click at [416, 394] on div "Loading your devices... Audio Video" at bounding box center [368, 215] width 404 height 404
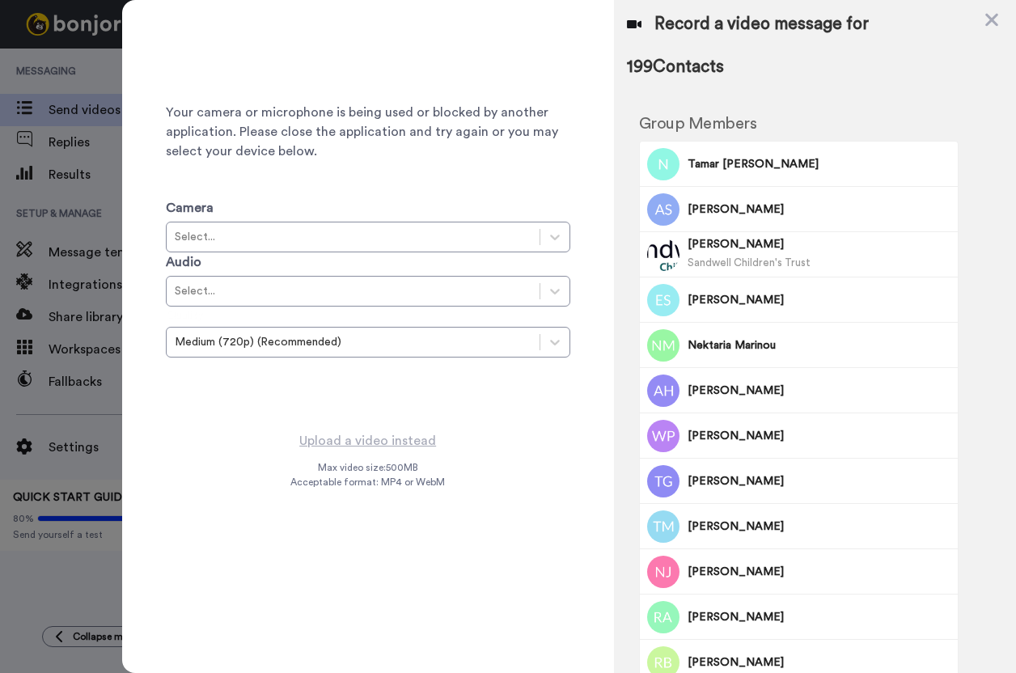
drag, startPoint x: 569, startPoint y: 103, endPoint x: 366, endPoint y: 436, distance: 390.1
click at [569, 103] on span "Your camera or microphone is being used or blocked by another application. Plea…" at bounding box center [368, 132] width 404 height 58
